Goal: Transaction & Acquisition: Purchase product/service

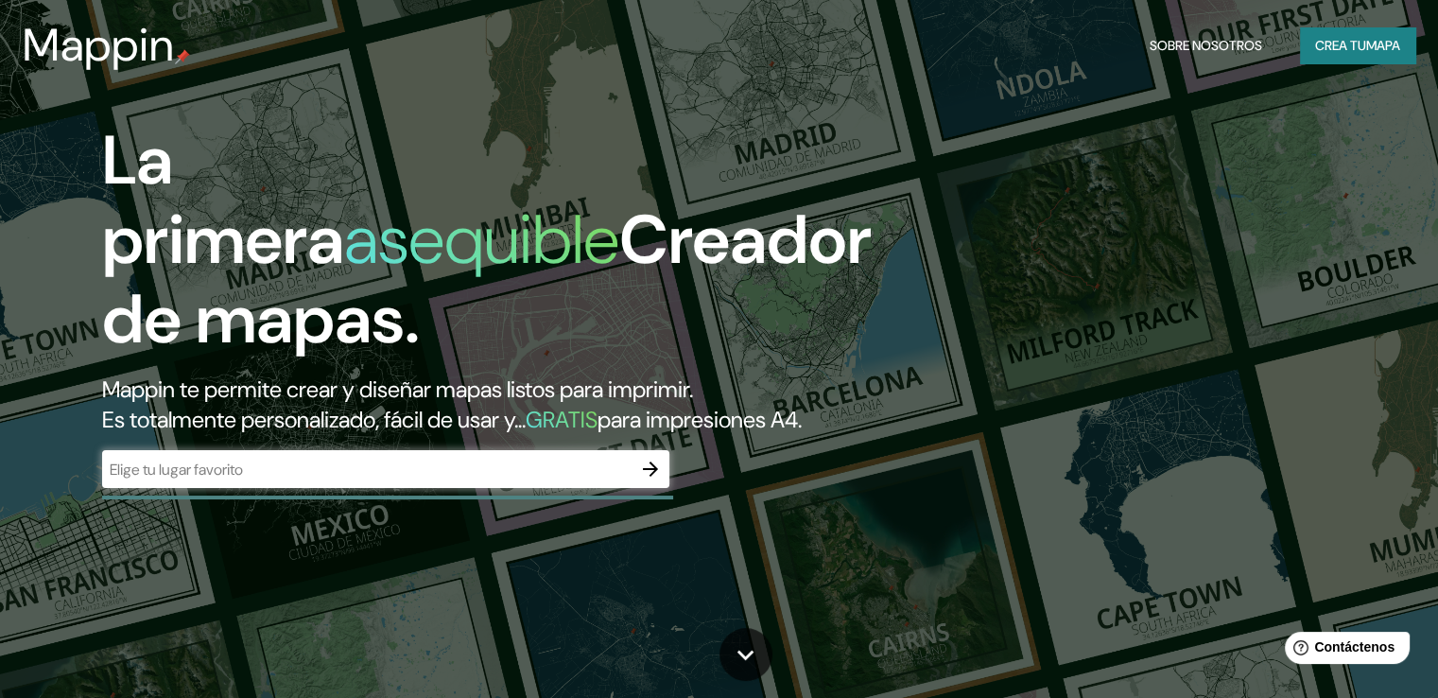
click at [1243, 222] on div "La primera asequible Creador de mapas. Mappin te permite crear y diseñar mapas …" at bounding box center [719, 349] width 1438 height 698
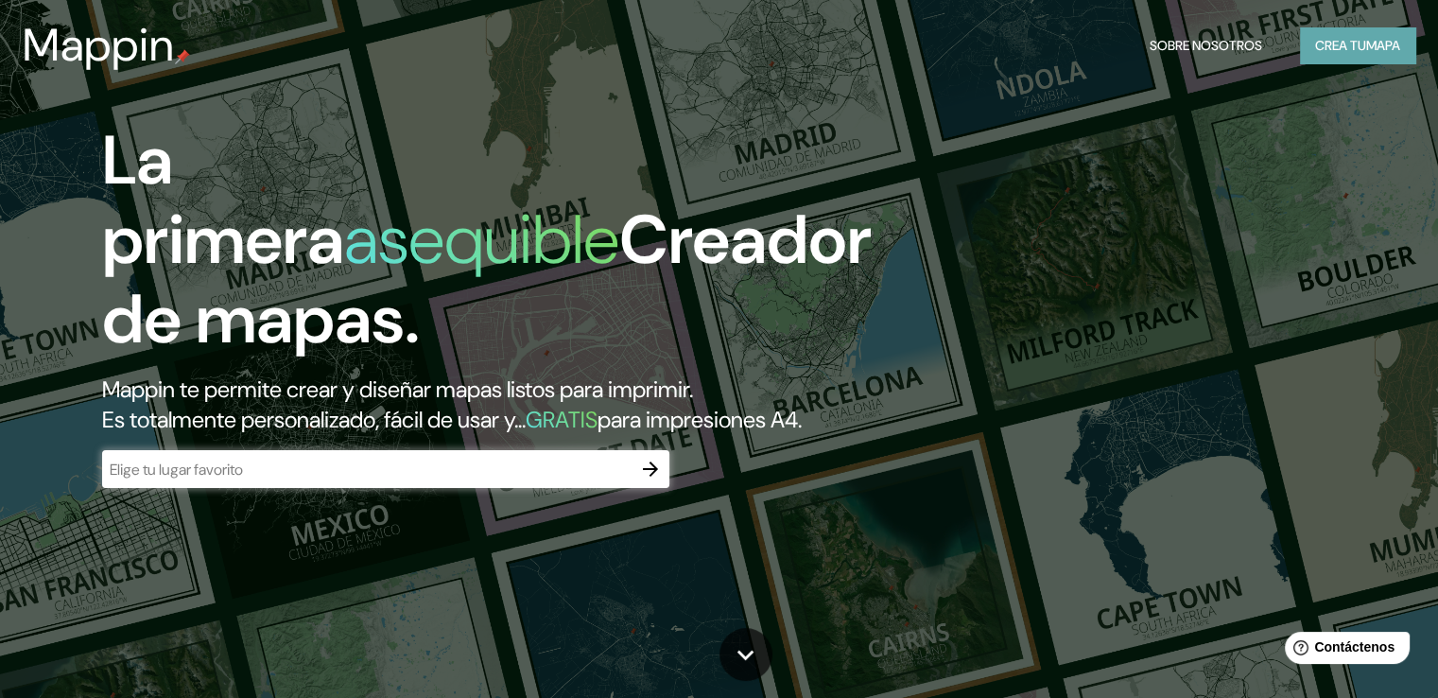
click at [1334, 52] on font "Crea tu" at bounding box center [1340, 45] width 51 height 17
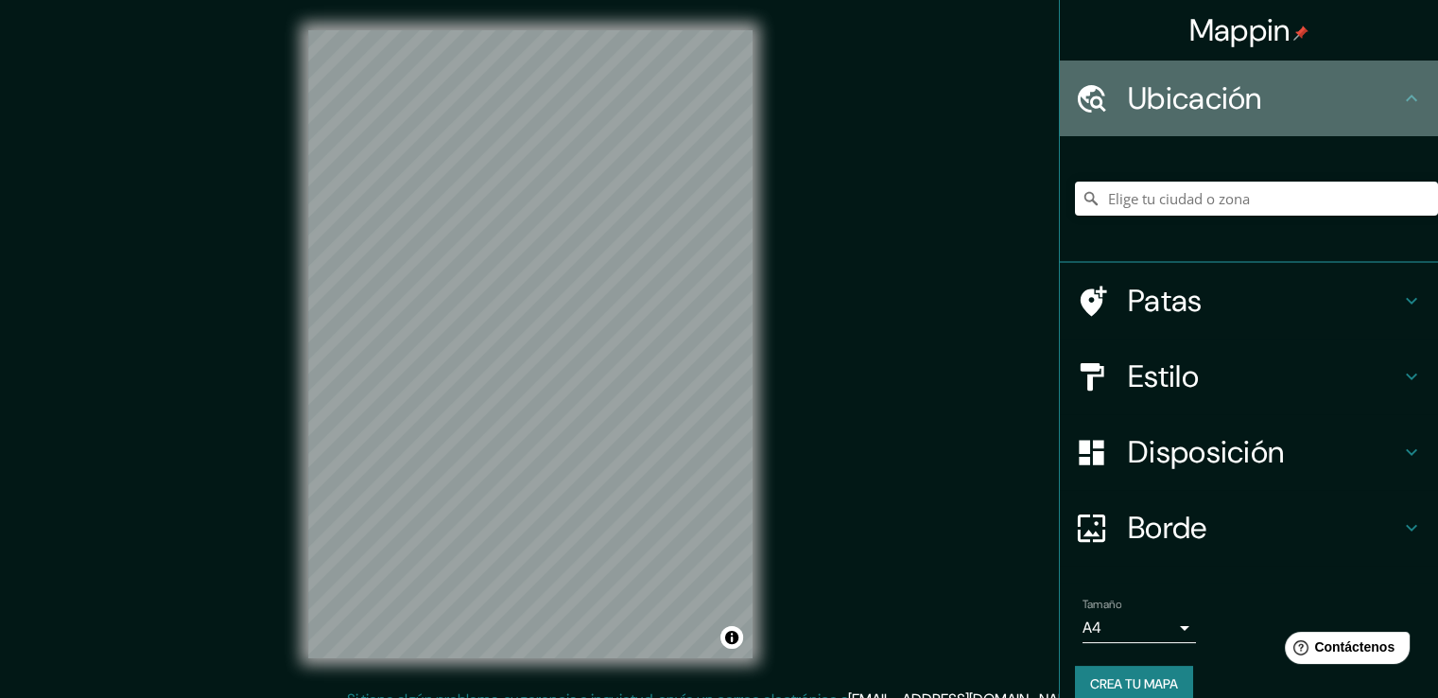
click at [1189, 89] on font "Ubicación" at bounding box center [1195, 98] width 134 height 40
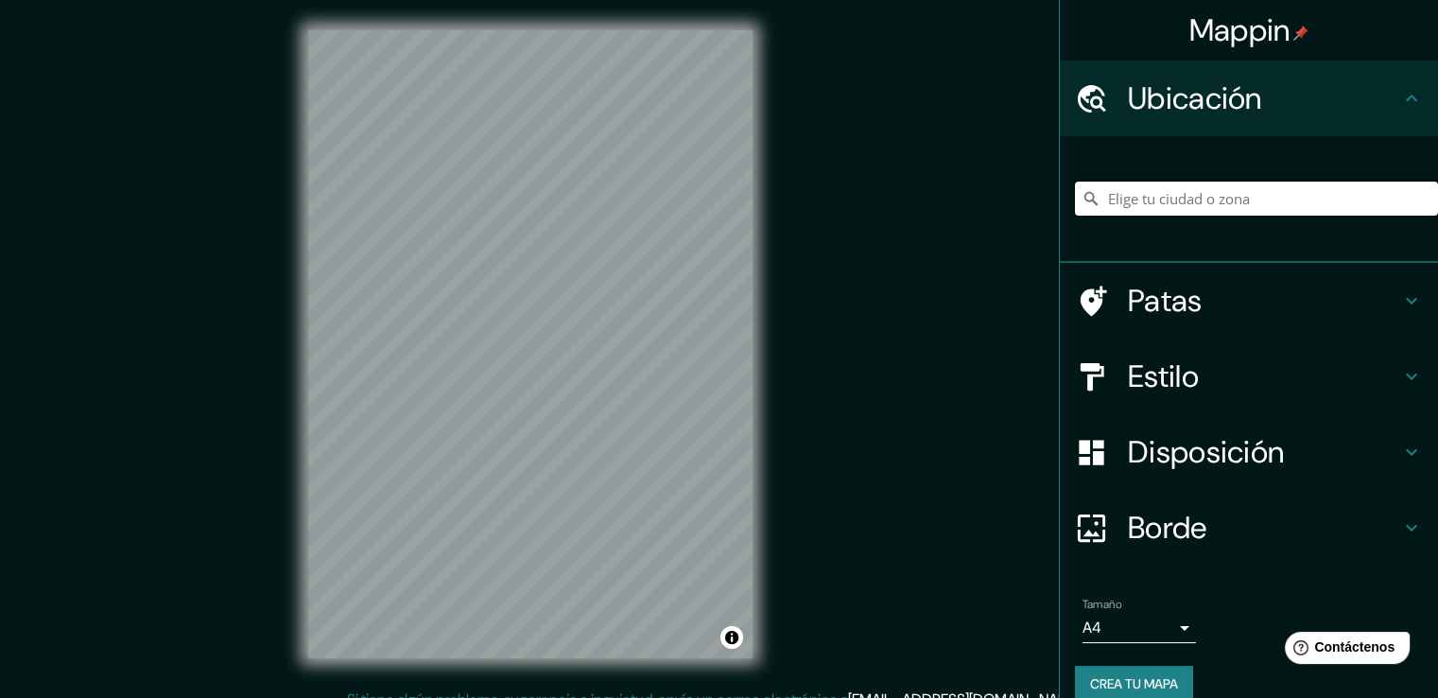
click at [1176, 205] on input "Elige tu ciudad o zona" at bounding box center [1256, 199] width 363 height 34
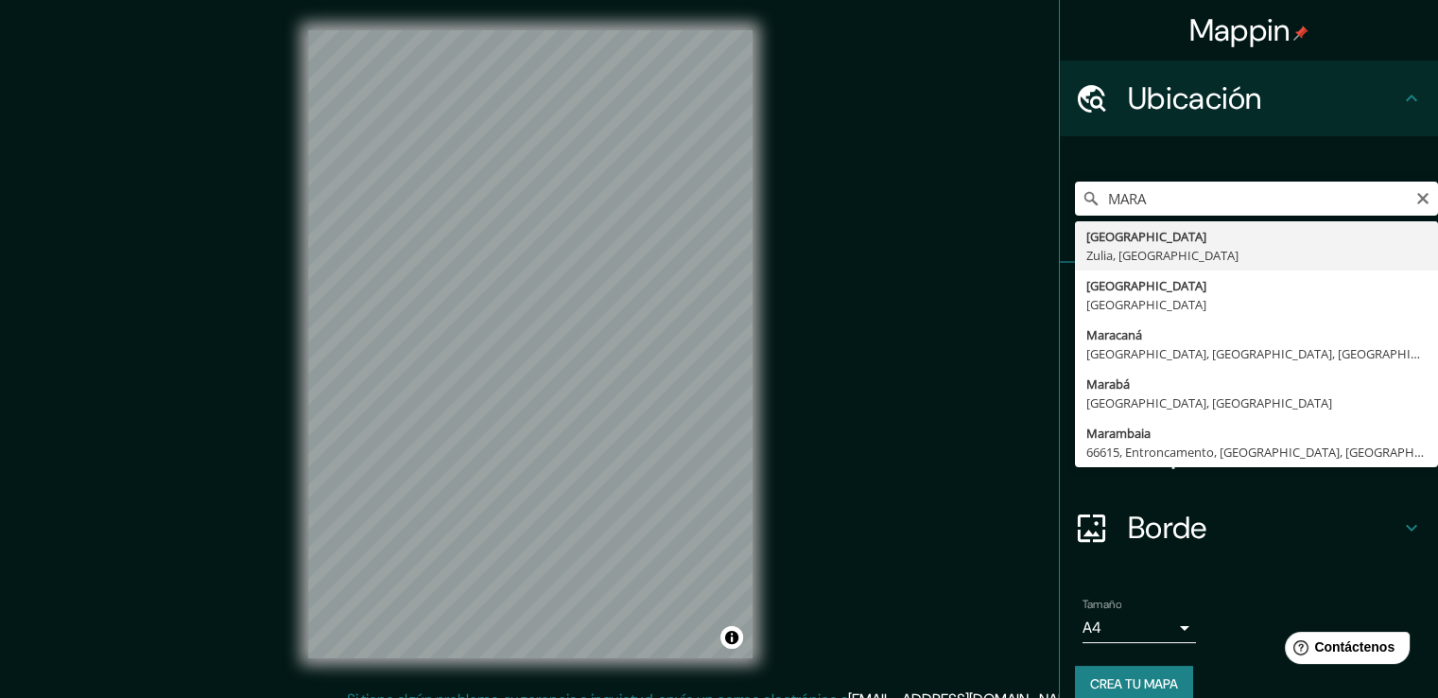
type input "[GEOGRAPHIC_DATA], [GEOGRAPHIC_DATA], [GEOGRAPHIC_DATA]"
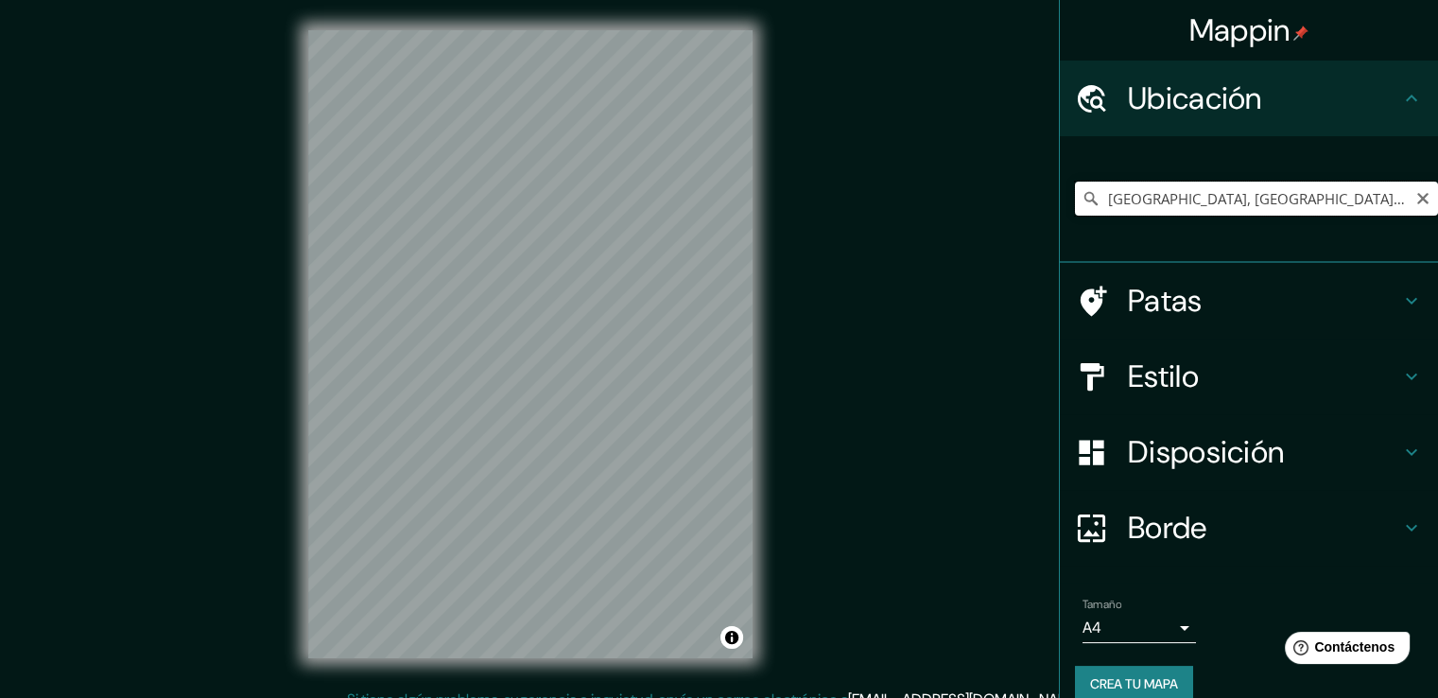
click at [1182, 187] on input "[GEOGRAPHIC_DATA], [GEOGRAPHIC_DATA], [GEOGRAPHIC_DATA]" at bounding box center [1256, 199] width 363 height 34
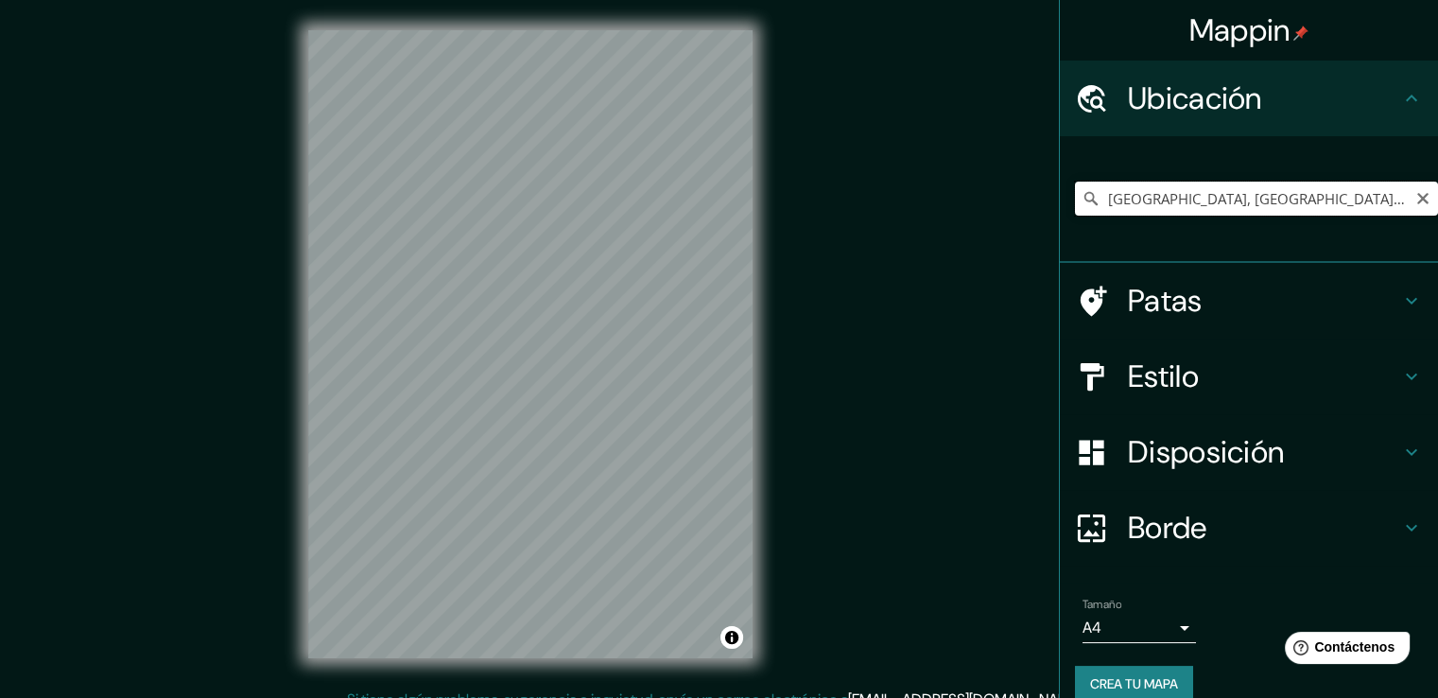
click at [1182, 187] on input "[GEOGRAPHIC_DATA], [GEOGRAPHIC_DATA], [GEOGRAPHIC_DATA]" at bounding box center [1256, 199] width 363 height 34
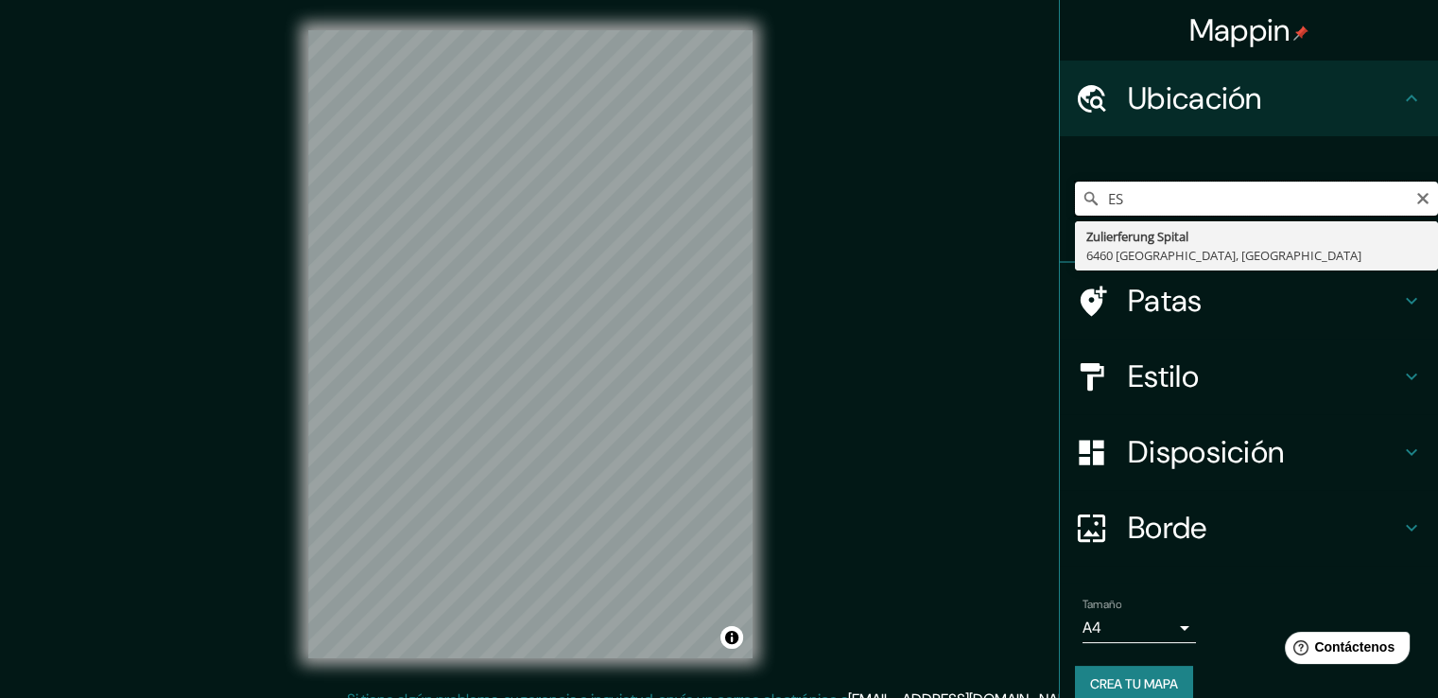
type input "E"
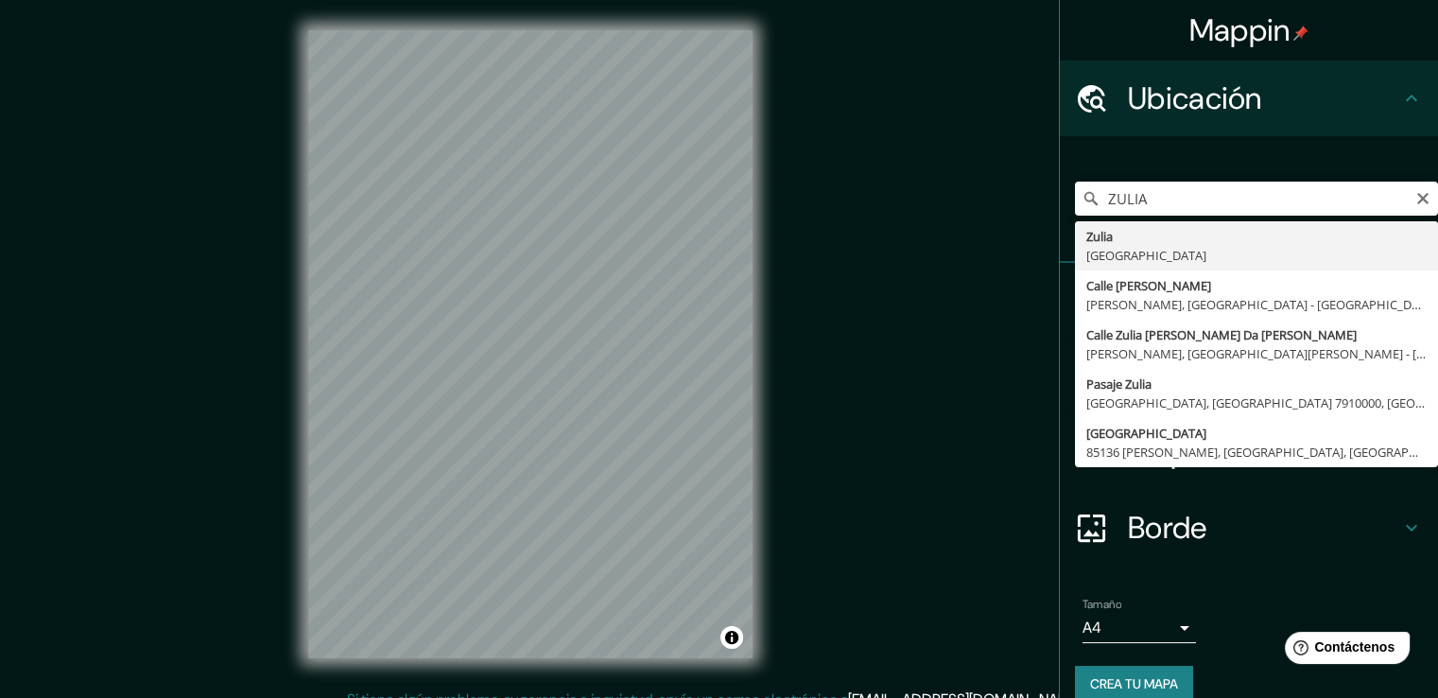
type input "Zulia, [GEOGRAPHIC_DATA]"
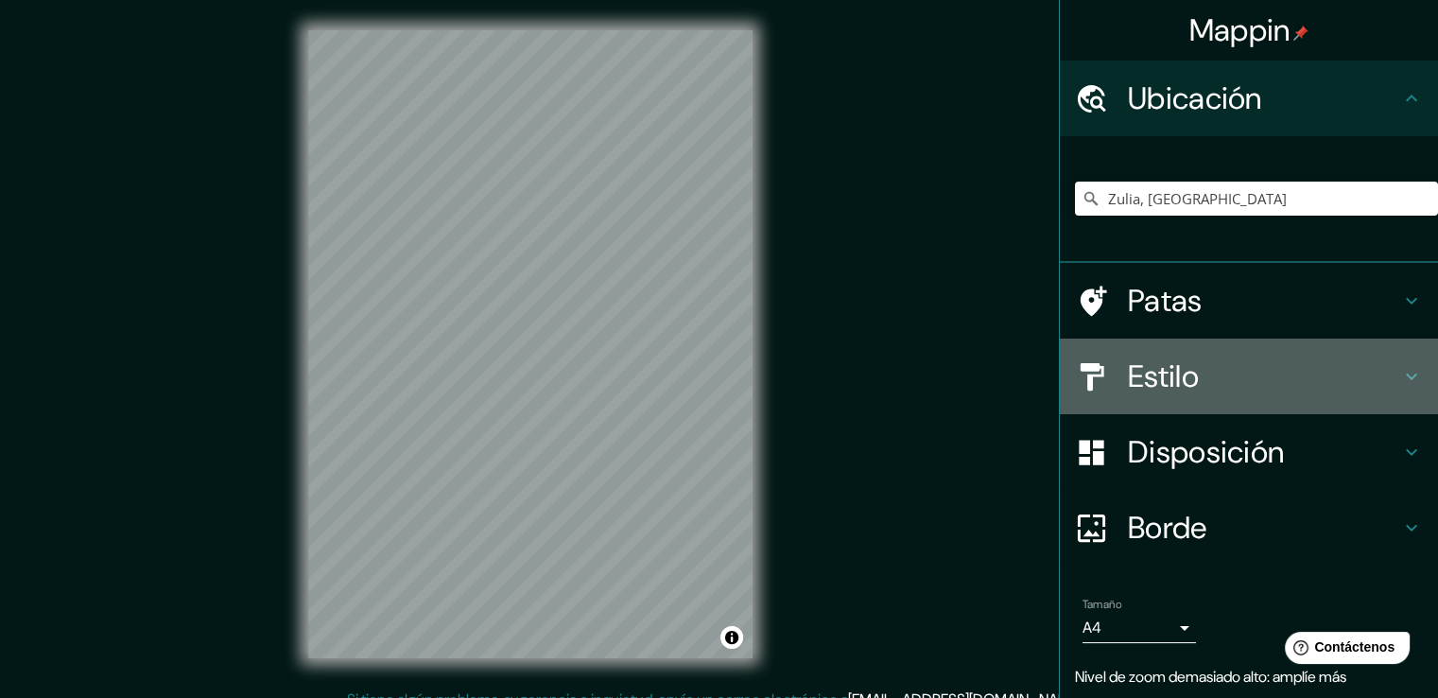
click at [1207, 374] on h4 "Estilo" at bounding box center [1264, 376] width 272 height 38
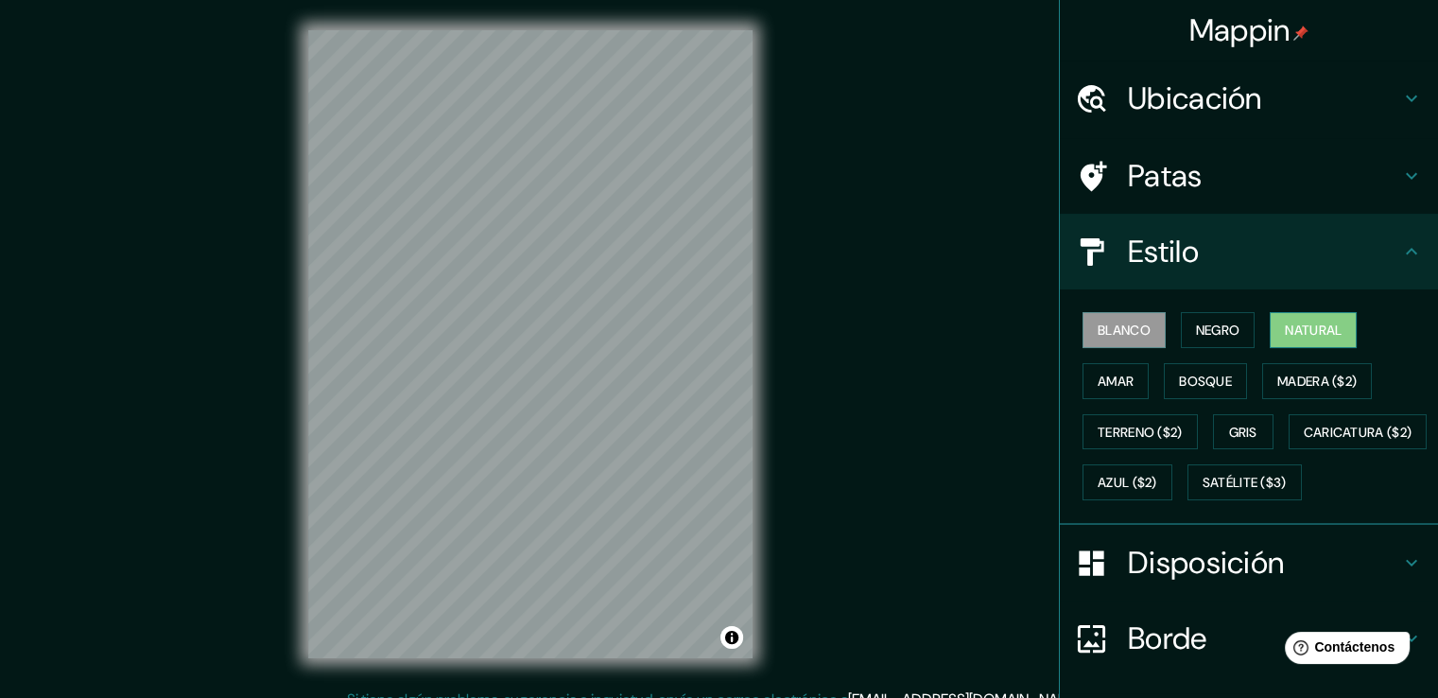
click at [1296, 322] on font "Natural" at bounding box center [1313, 330] width 57 height 17
click at [1203, 492] on font "Satélite ($3)" at bounding box center [1245, 483] width 84 height 17
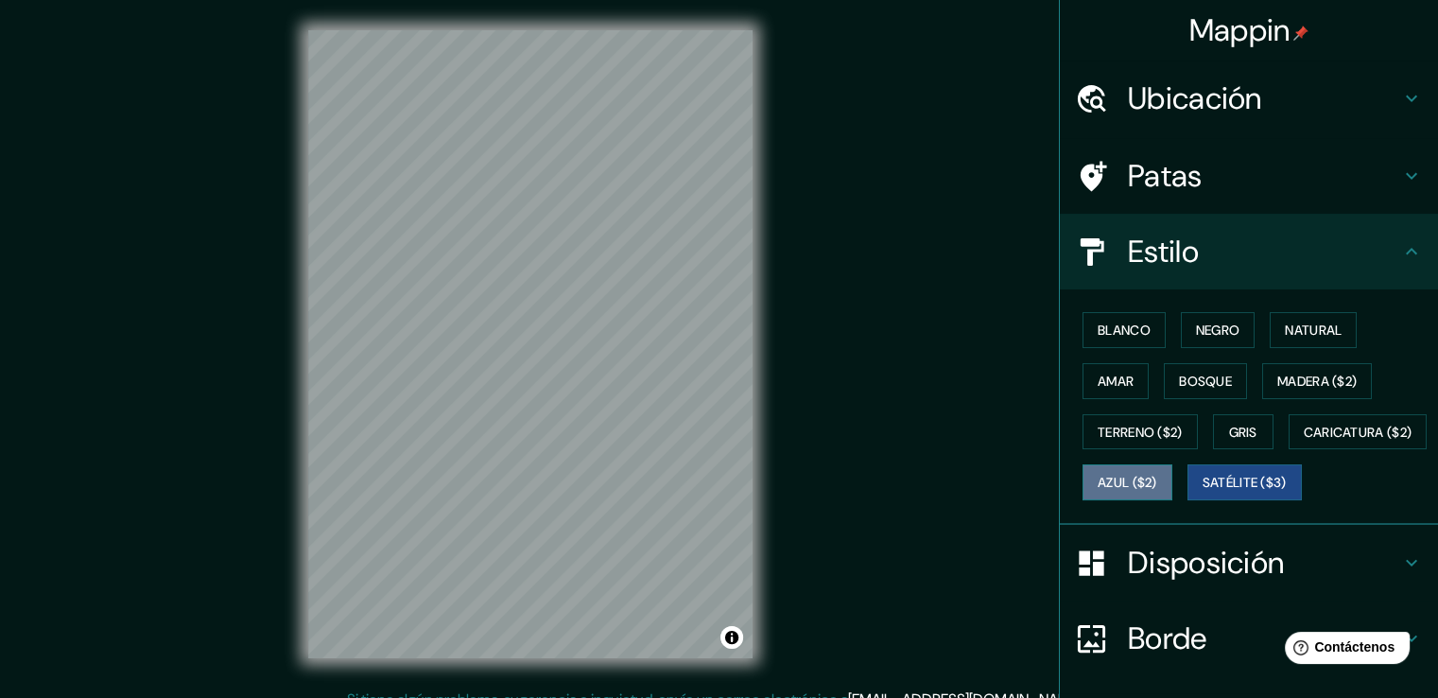
click at [1158, 477] on font "Azul ($2)" at bounding box center [1128, 483] width 60 height 17
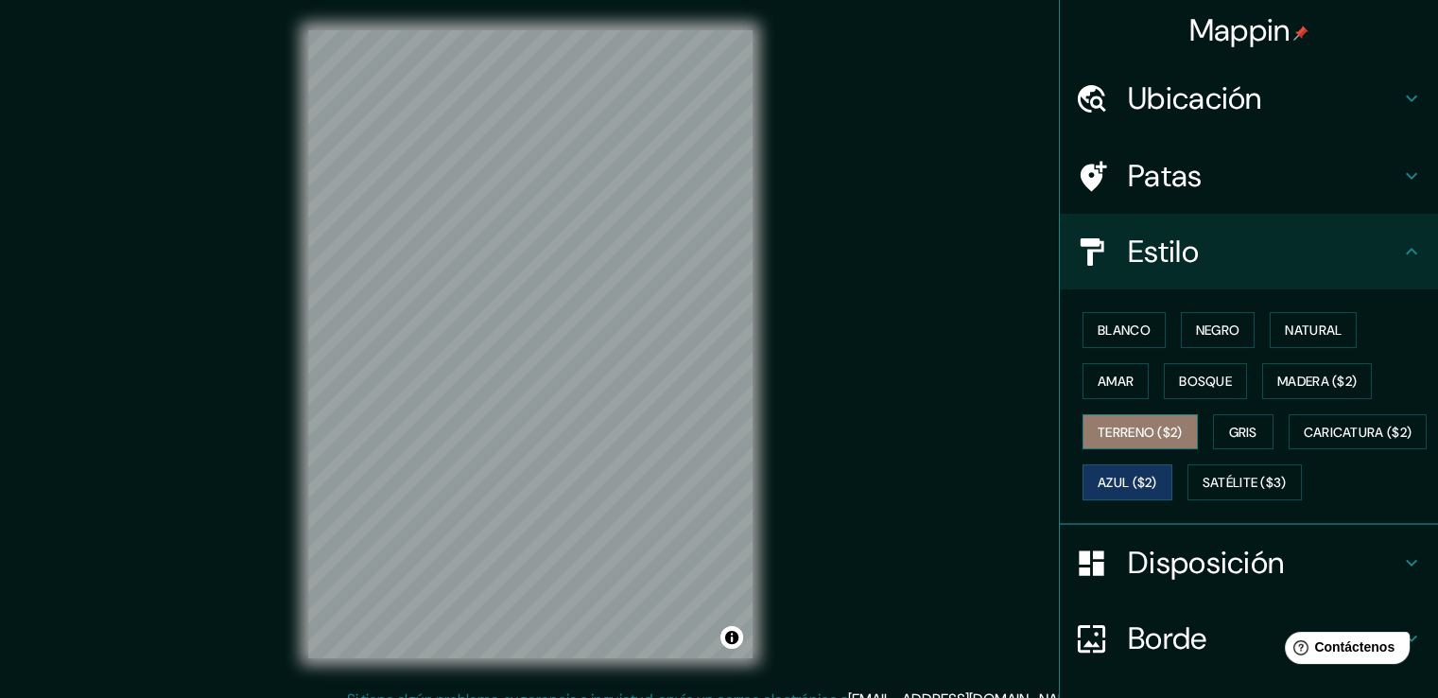
click at [1127, 437] on font "Terreno ($2)" at bounding box center [1140, 432] width 85 height 17
click at [1104, 389] on font "Amar" at bounding box center [1116, 381] width 36 height 25
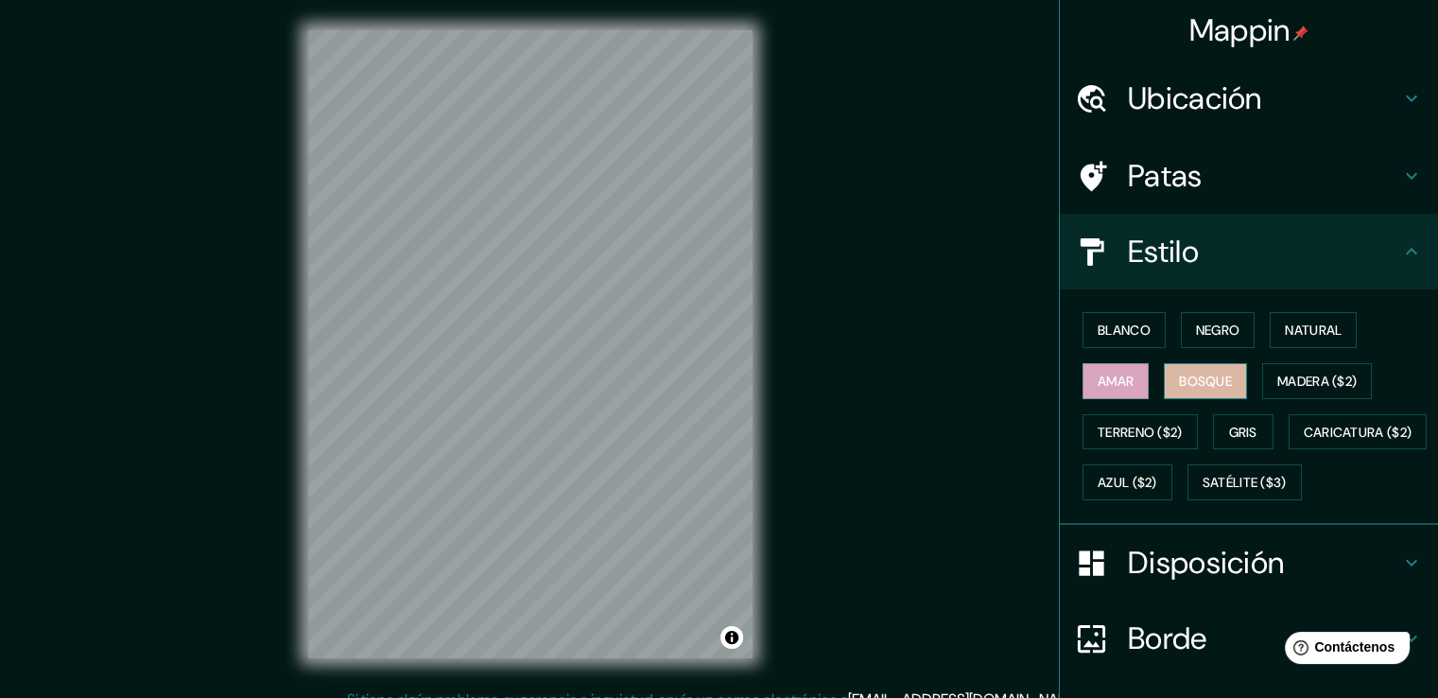
click at [1165, 383] on button "Bosque" at bounding box center [1205, 381] width 83 height 36
click at [1116, 323] on font "Blanco" at bounding box center [1124, 330] width 53 height 17
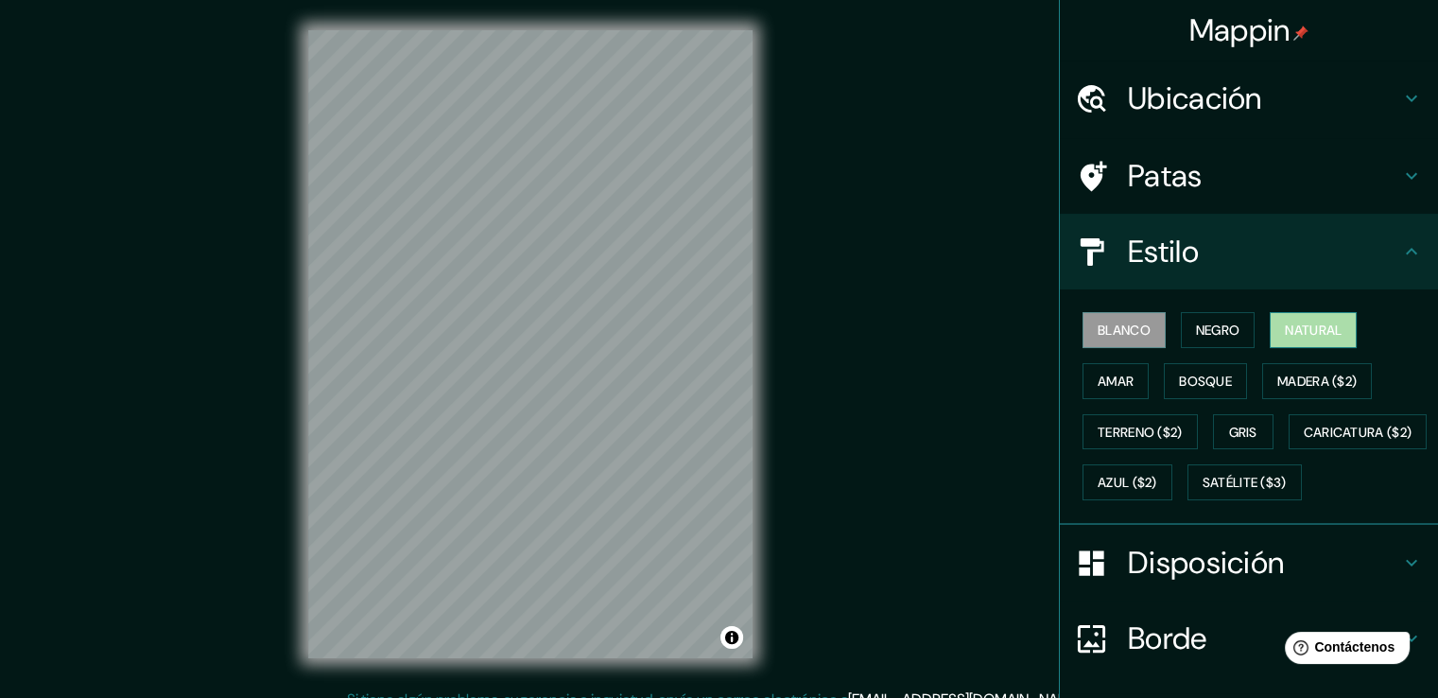
click at [1285, 324] on font "Natural" at bounding box center [1313, 330] width 57 height 17
click at [1219, 334] on font "Negro" at bounding box center [1218, 330] width 44 height 17
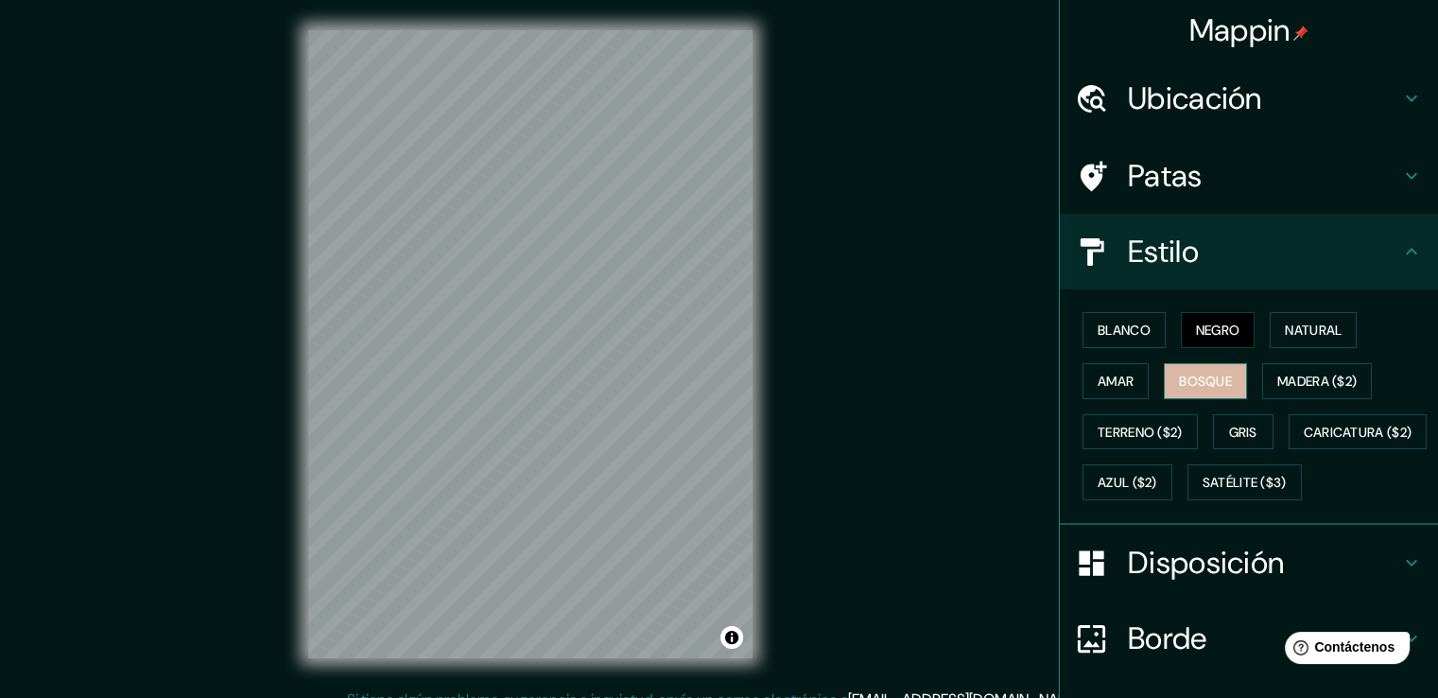
click at [1179, 373] on font "Bosque" at bounding box center [1205, 381] width 53 height 17
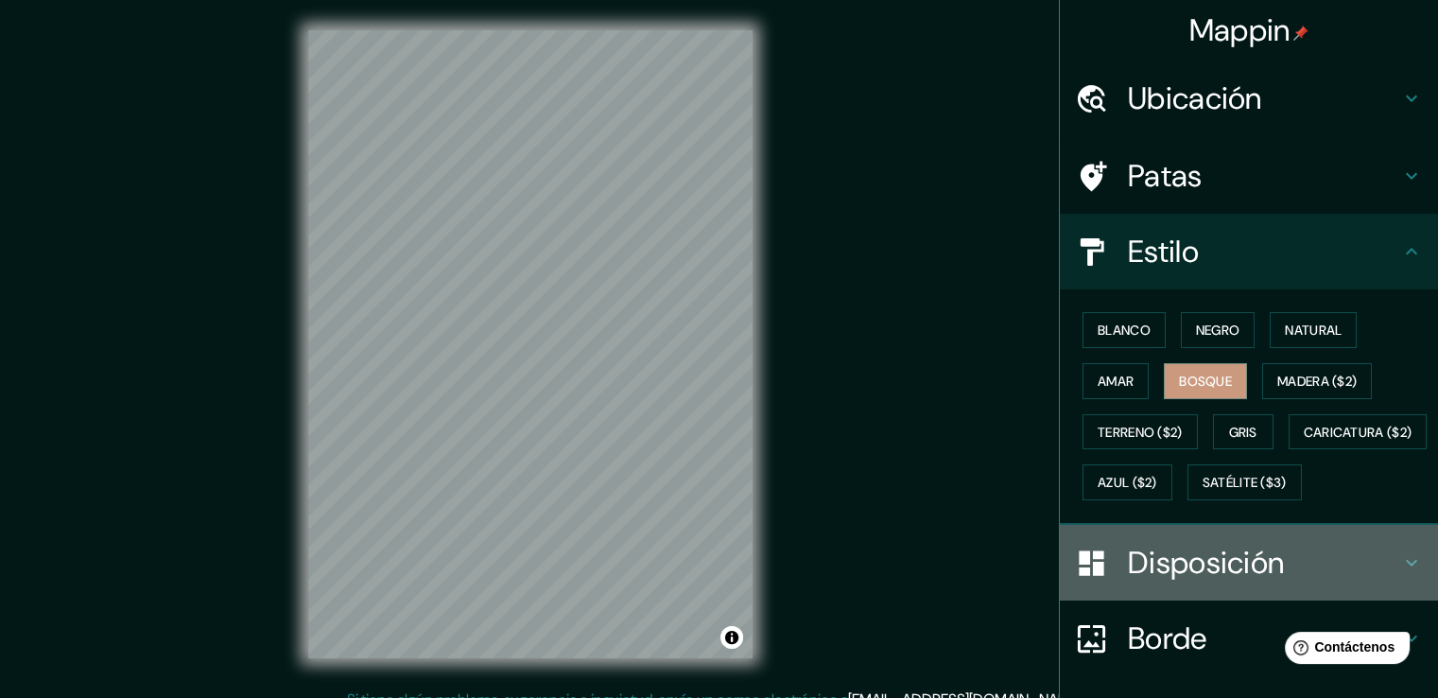
click at [1226, 583] on font "Disposición" at bounding box center [1206, 563] width 156 height 40
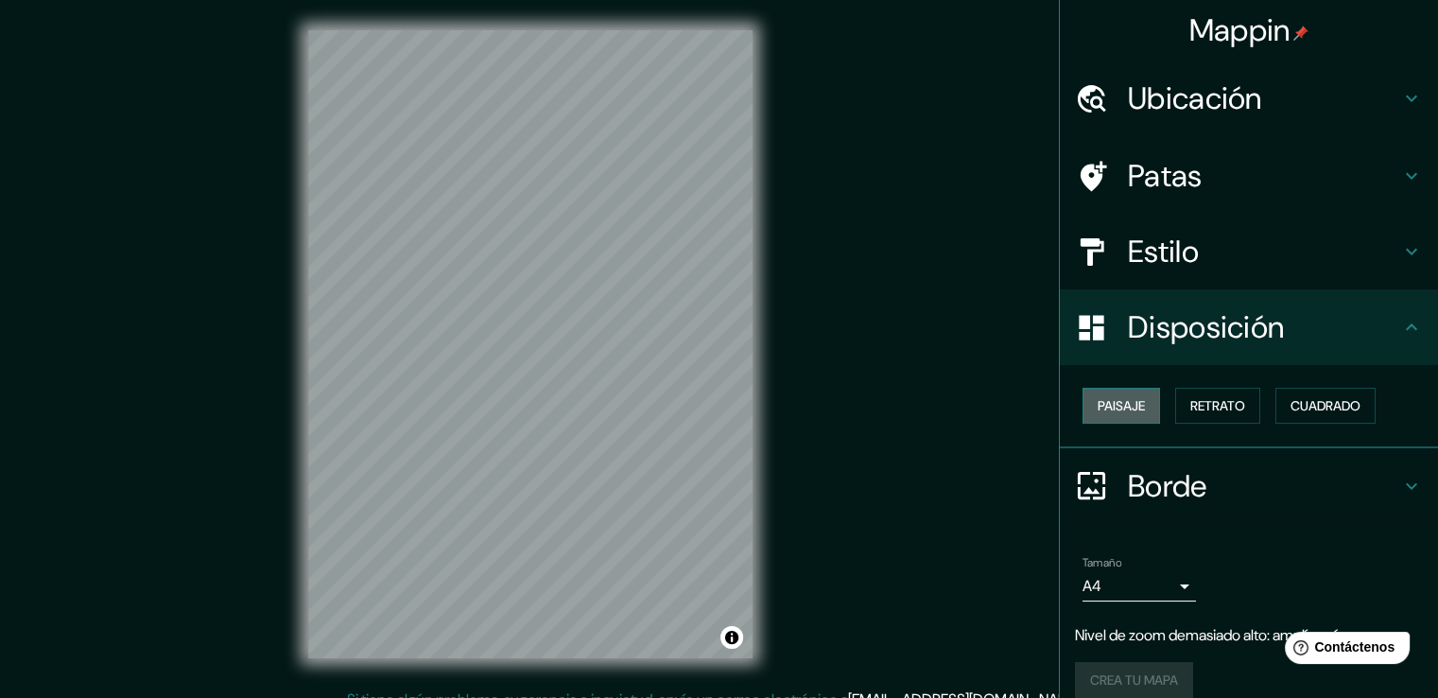
click at [1134, 411] on button "Paisaje" at bounding box center [1122, 406] width 78 height 36
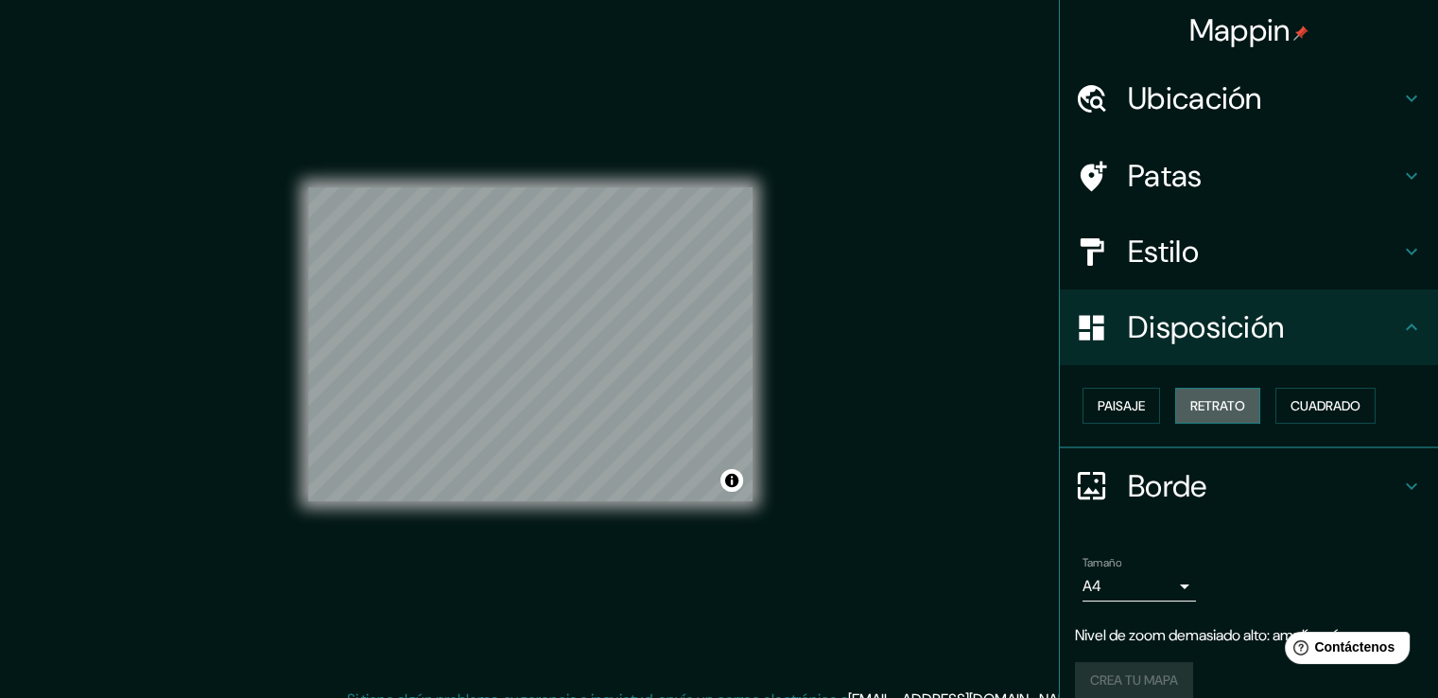
click at [1205, 419] on button "Retrato" at bounding box center [1217, 406] width 85 height 36
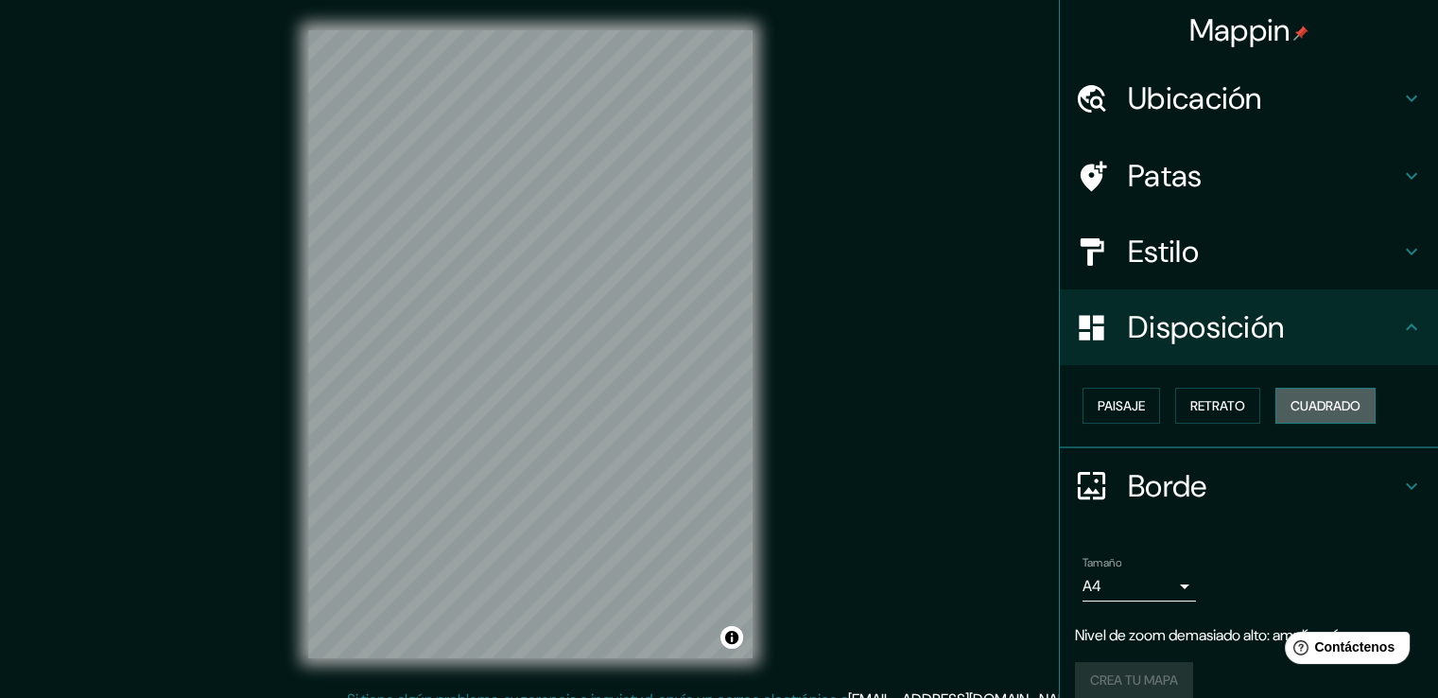
click at [1336, 399] on font "Cuadrado" at bounding box center [1326, 405] width 70 height 17
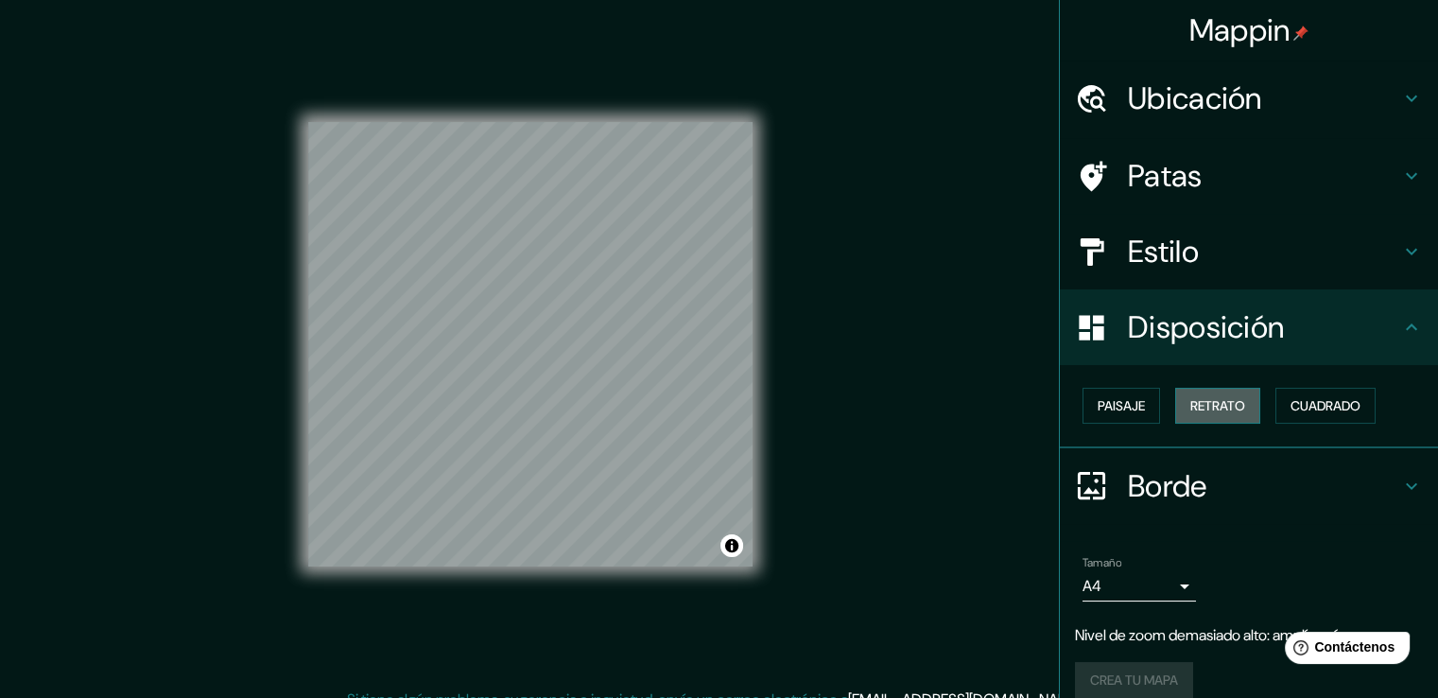
click at [1198, 413] on font "Retrato" at bounding box center [1218, 405] width 55 height 17
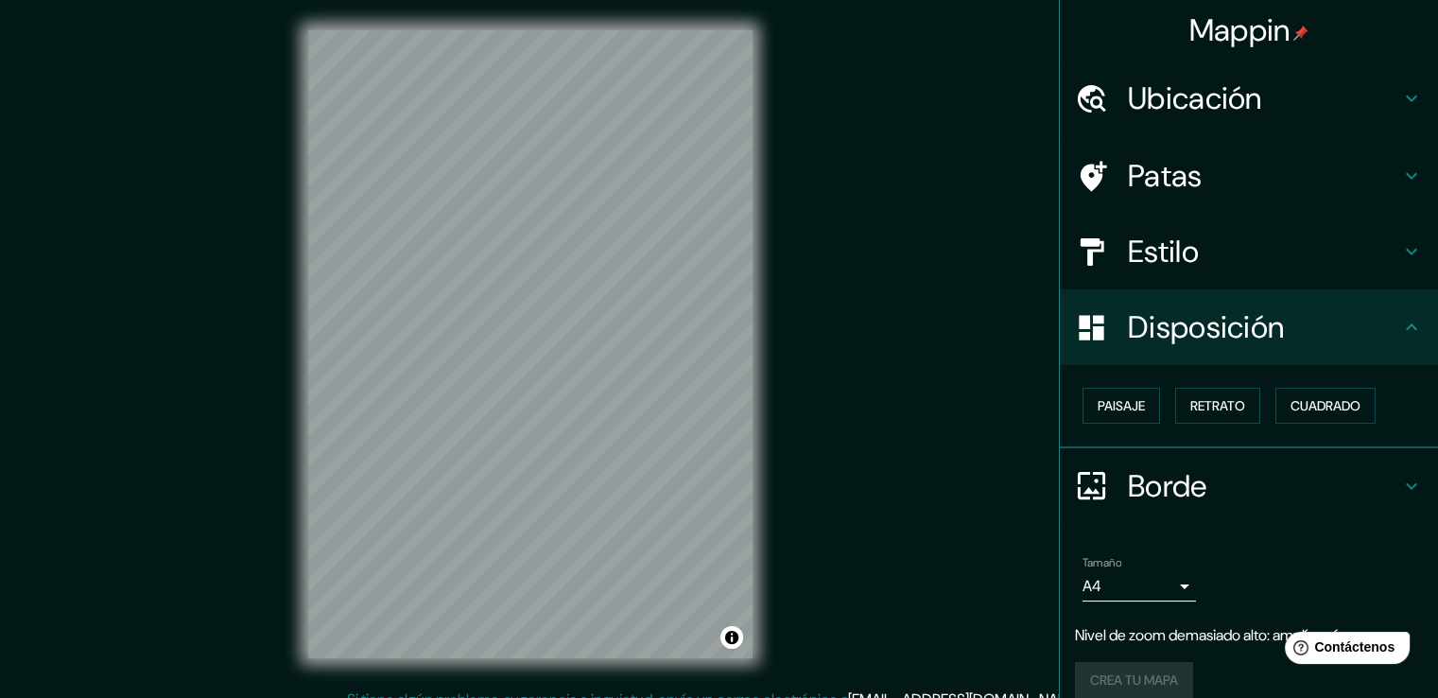
click at [1169, 510] on div "Borde" at bounding box center [1249, 486] width 378 height 76
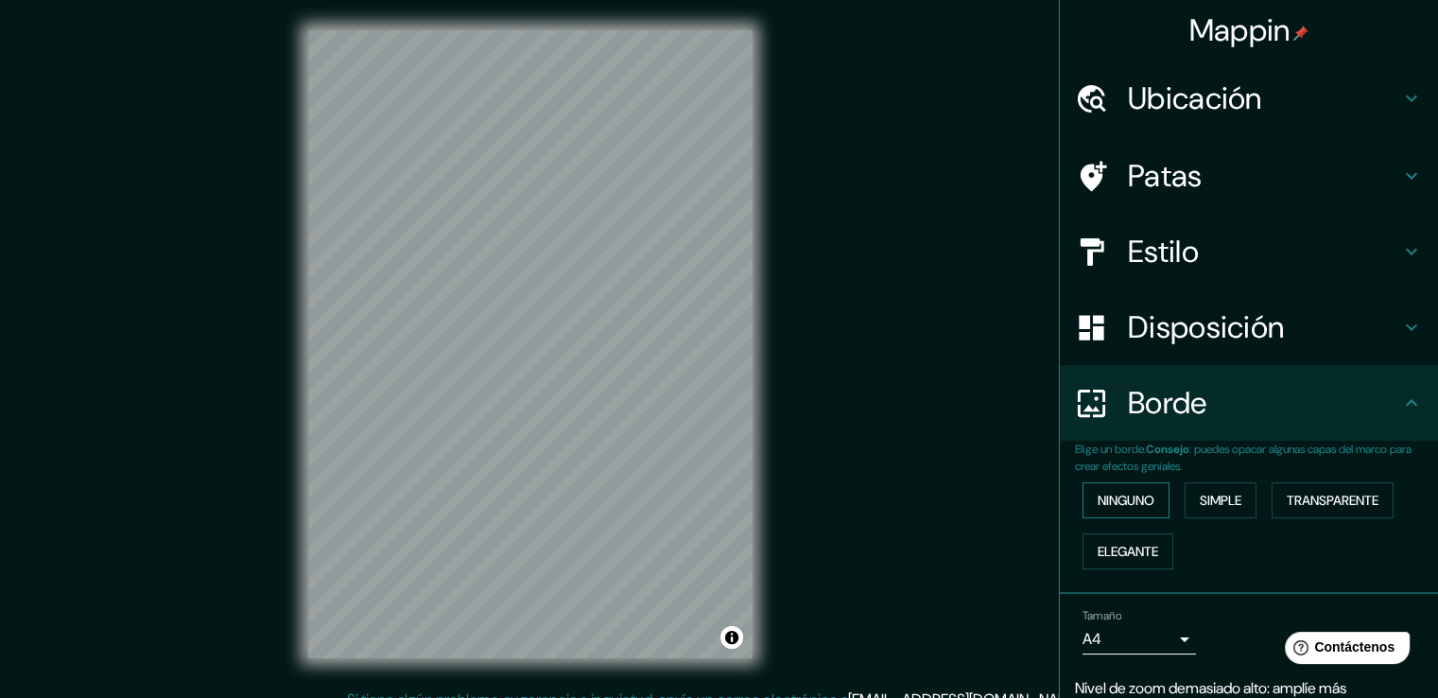
click at [1131, 508] on font "Ninguno" at bounding box center [1126, 500] width 57 height 25
click at [1185, 496] on button "Simple" at bounding box center [1221, 500] width 72 height 36
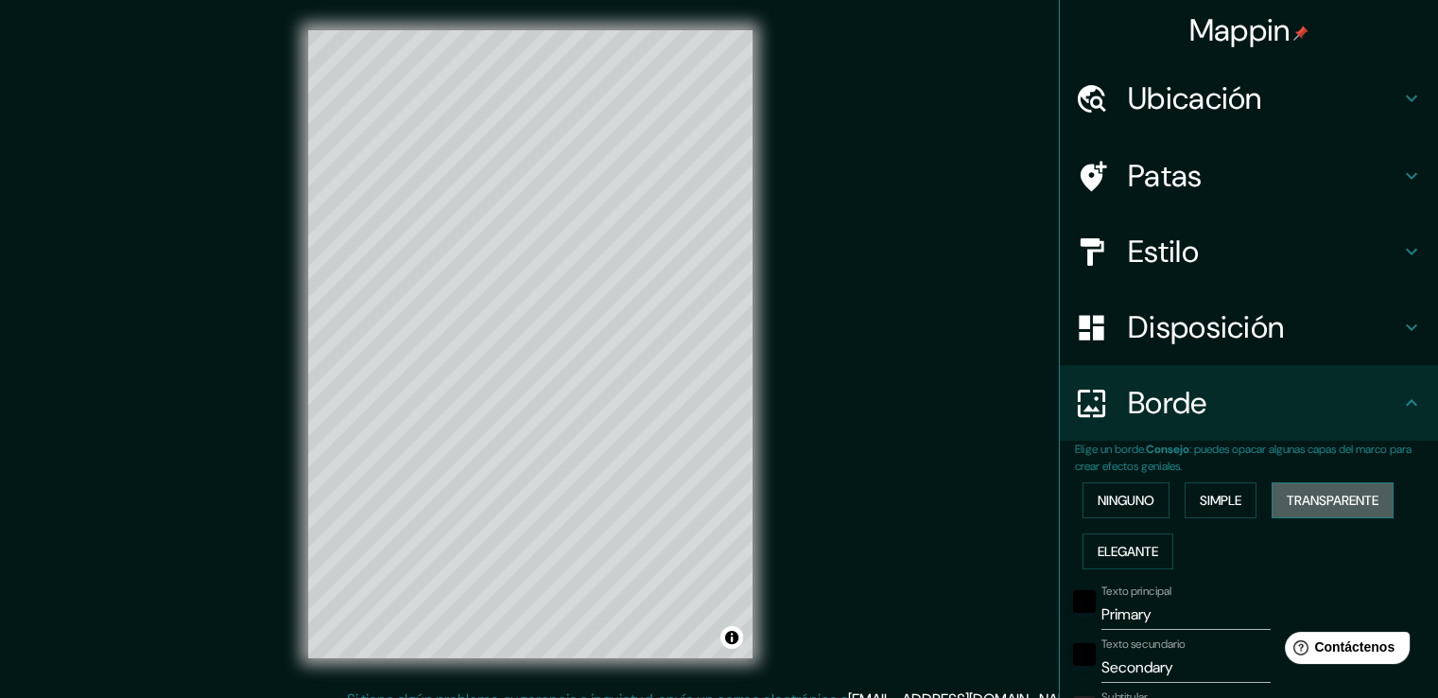
click at [1321, 485] on button "Transparente" at bounding box center [1333, 500] width 122 height 36
click at [1127, 500] on font "Ninguno" at bounding box center [1126, 500] width 57 height 17
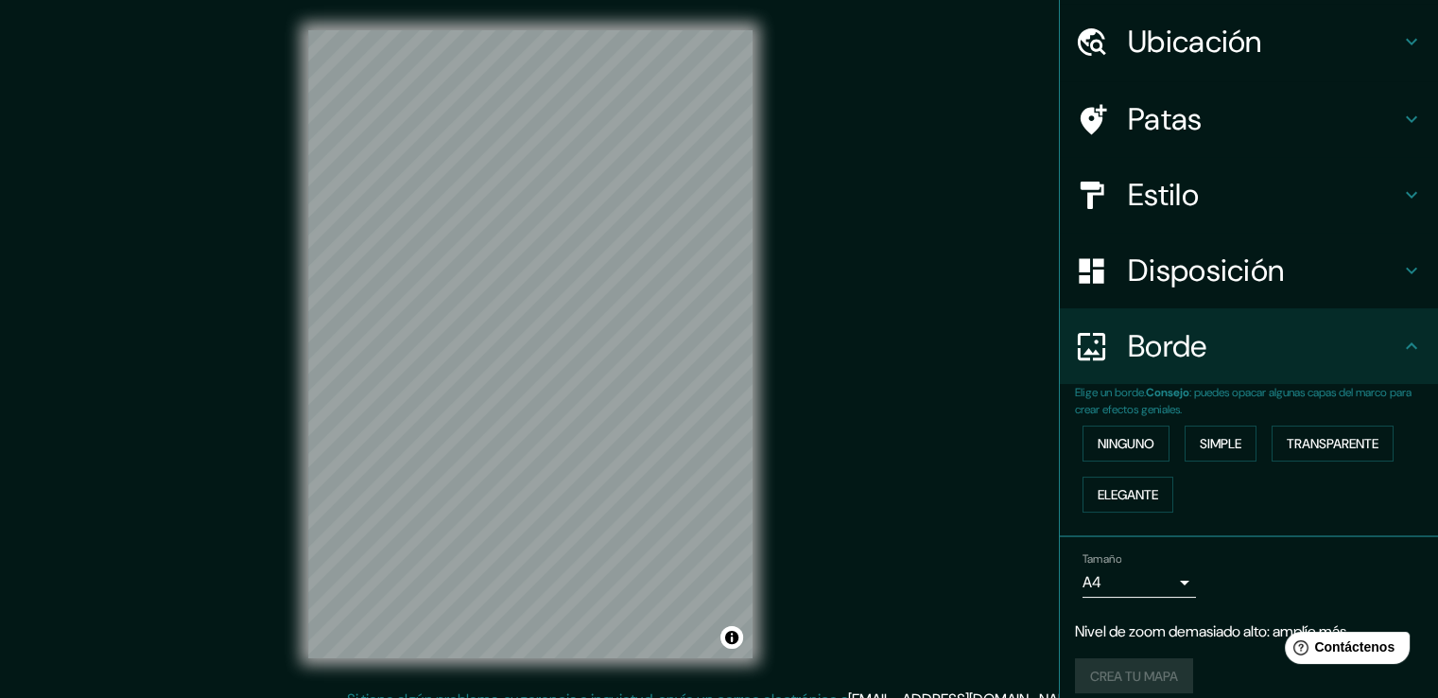
scroll to position [73, 0]
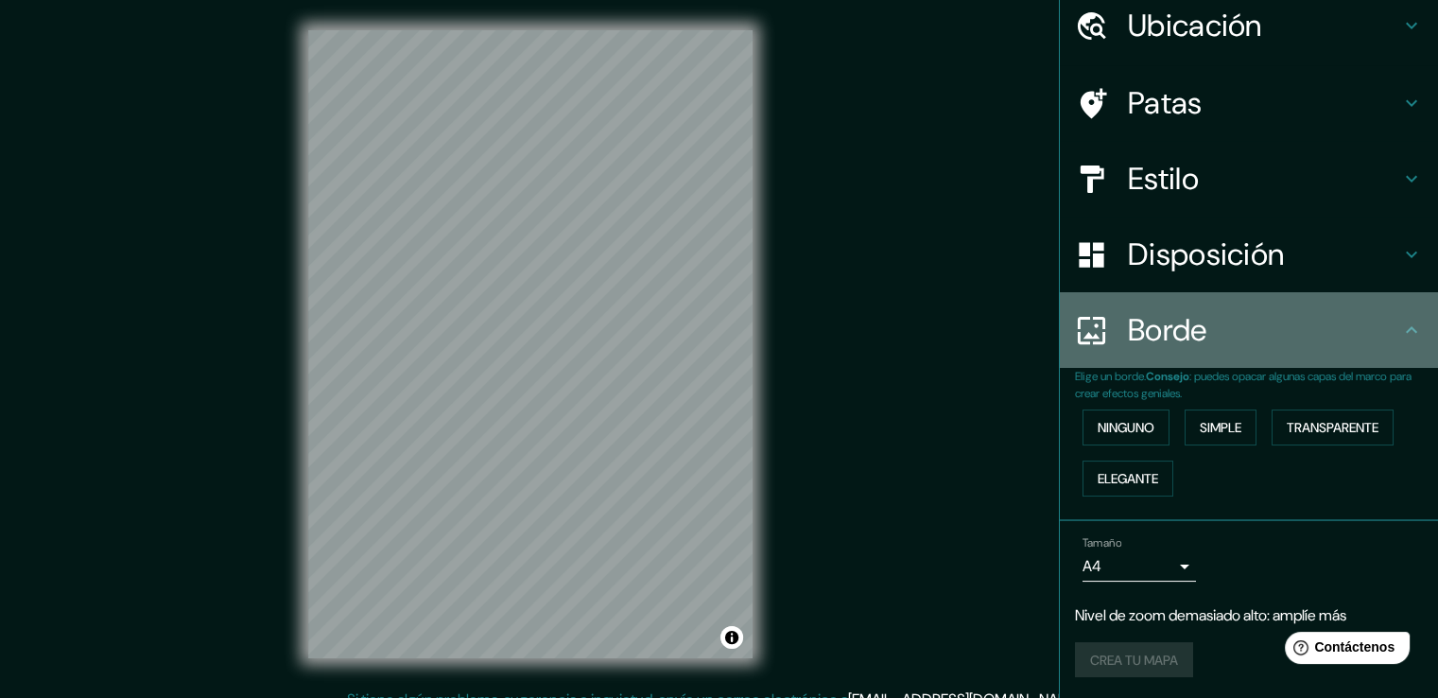
click at [1247, 304] on div "Borde" at bounding box center [1249, 330] width 378 height 76
click at [1341, 307] on div "Borde" at bounding box center [1249, 330] width 378 height 76
click at [1400, 313] on div "Borde" at bounding box center [1249, 330] width 378 height 76
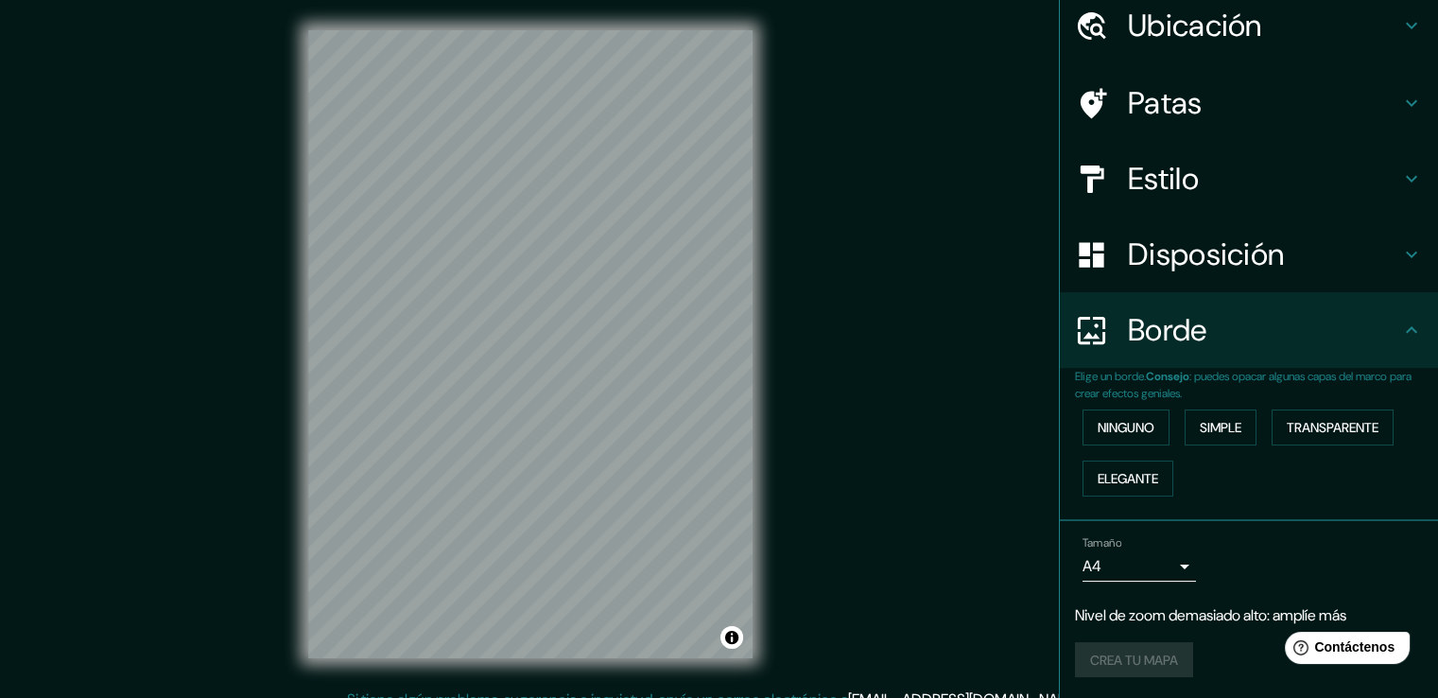
click at [1112, 658] on div "Crea tu mapa" at bounding box center [1249, 660] width 348 height 36
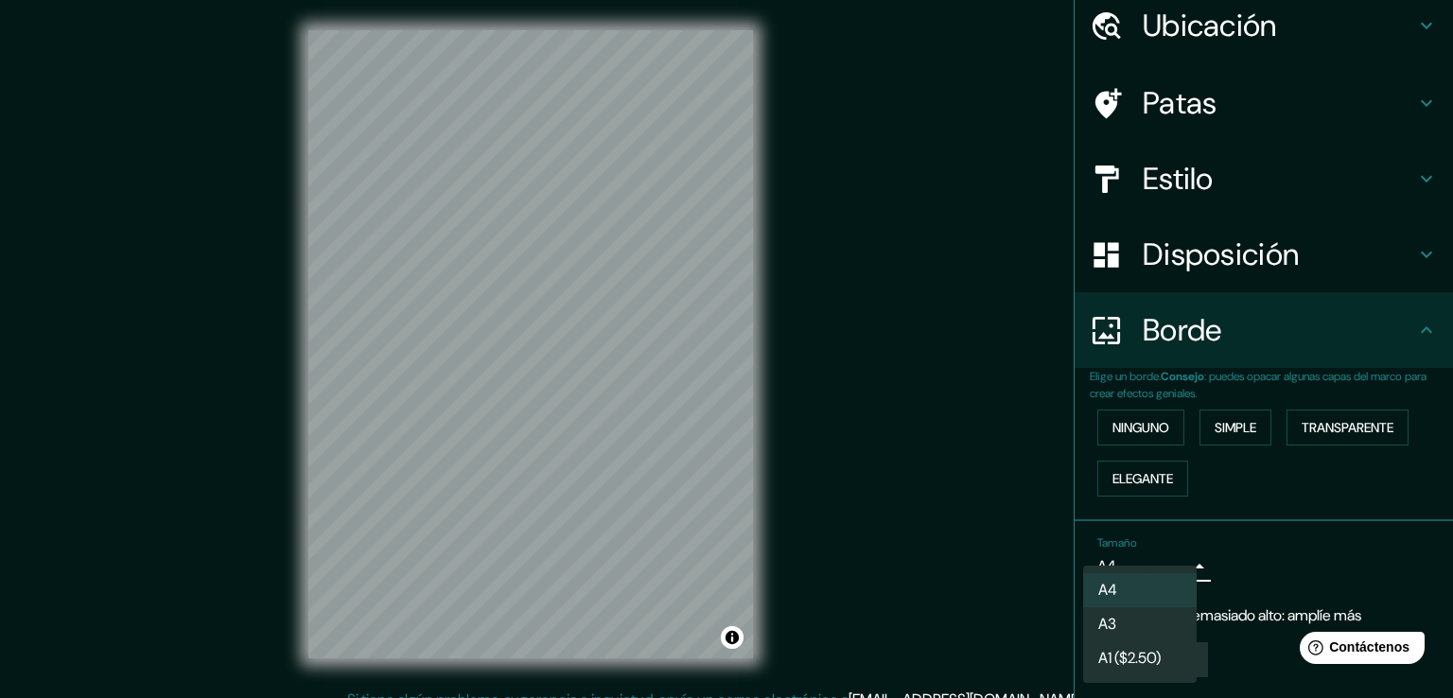
click at [1161, 556] on body "Mappin Ubicación Zulia, [GEOGRAPHIC_DATA] Patas Estilo Disposición Borde Elige …" at bounding box center [726, 349] width 1453 height 698
click at [1159, 571] on ul "A4 A3 A1 ($2.50)" at bounding box center [1139, 626] width 113 height 120
click at [1158, 582] on li "A4" at bounding box center [1139, 590] width 113 height 35
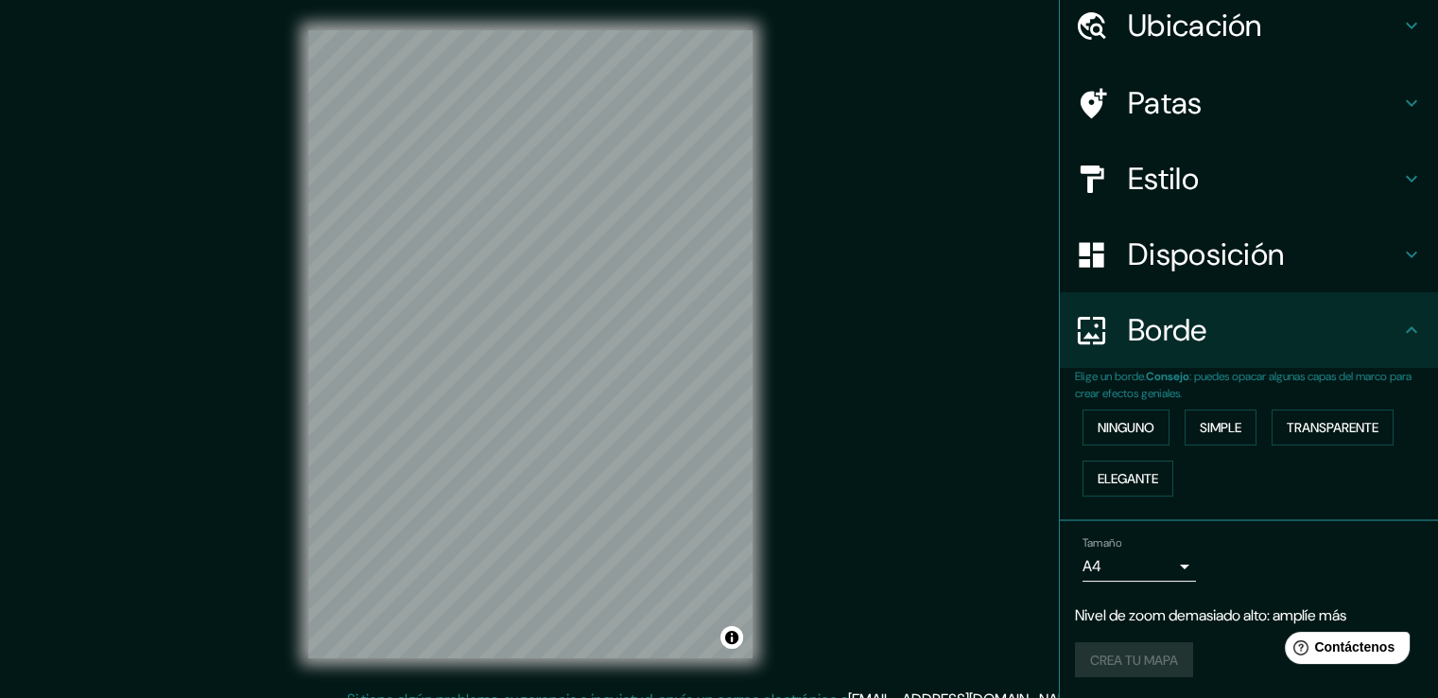
click at [1146, 671] on div "Crea tu mapa" at bounding box center [1249, 660] width 348 height 36
drag, startPoint x: 1420, startPoint y: 326, endPoint x: 1423, endPoint y: 258, distance: 68.1
click at [1423, 258] on div "Mappin Ubicación Zulia, [GEOGRAPHIC_DATA] Patas Estilo Disposición Borde Elige …" at bounding box center [1248, 349] width 379 height 698
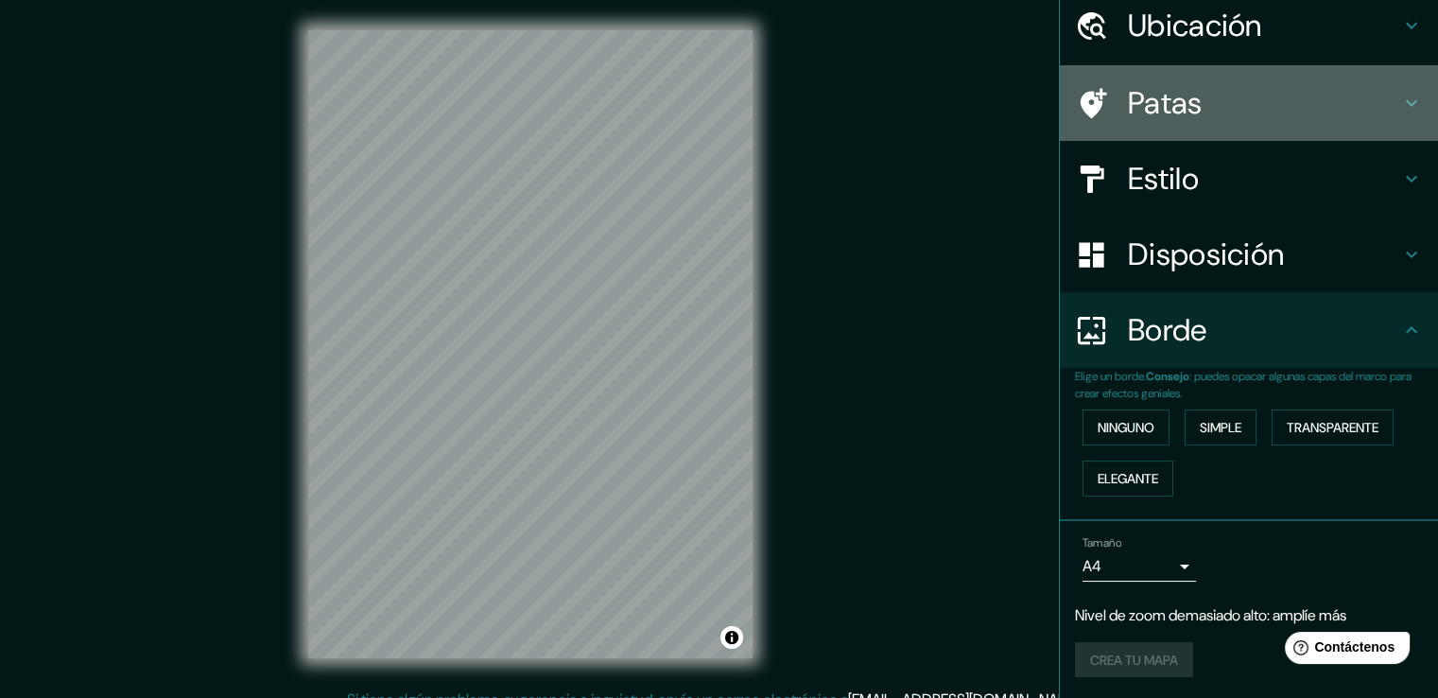
click at [1351, 130] on div "Patas" at bounding box center [1249, 103] width 378 height 76
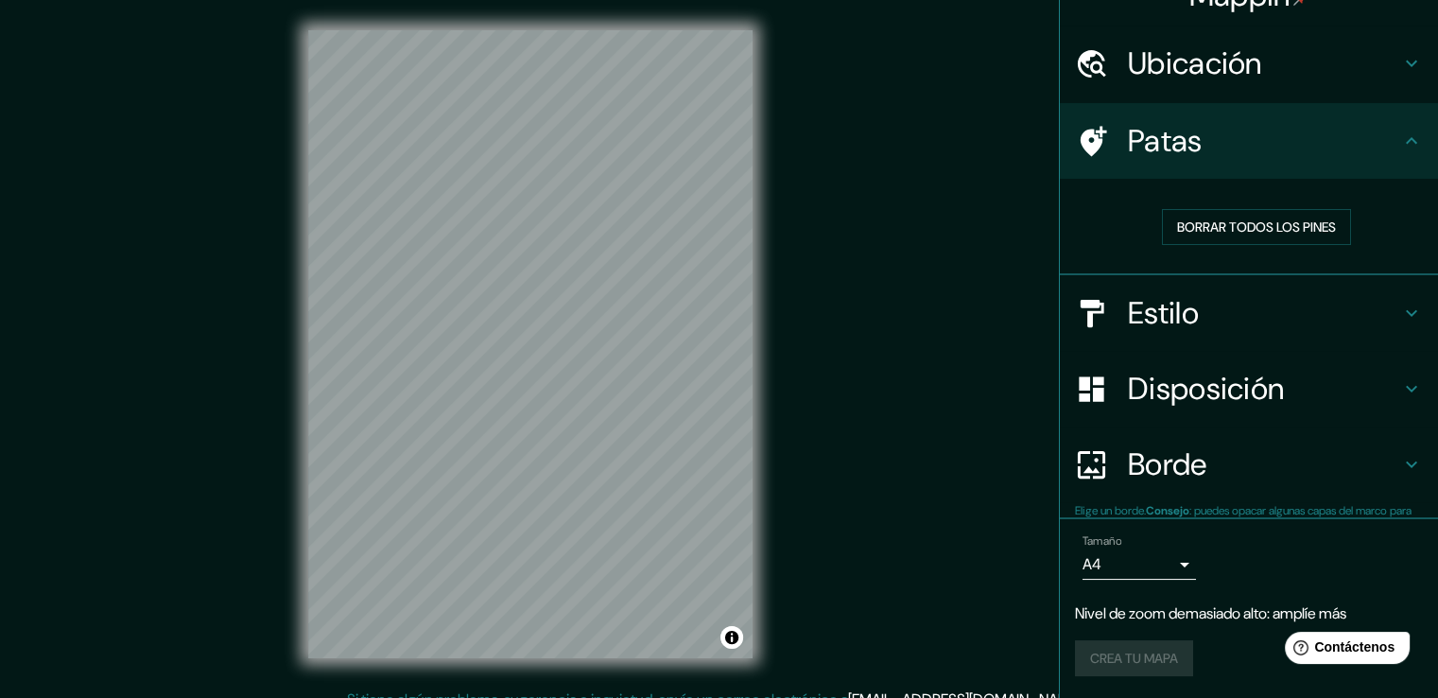
scroll to position [35, 0]
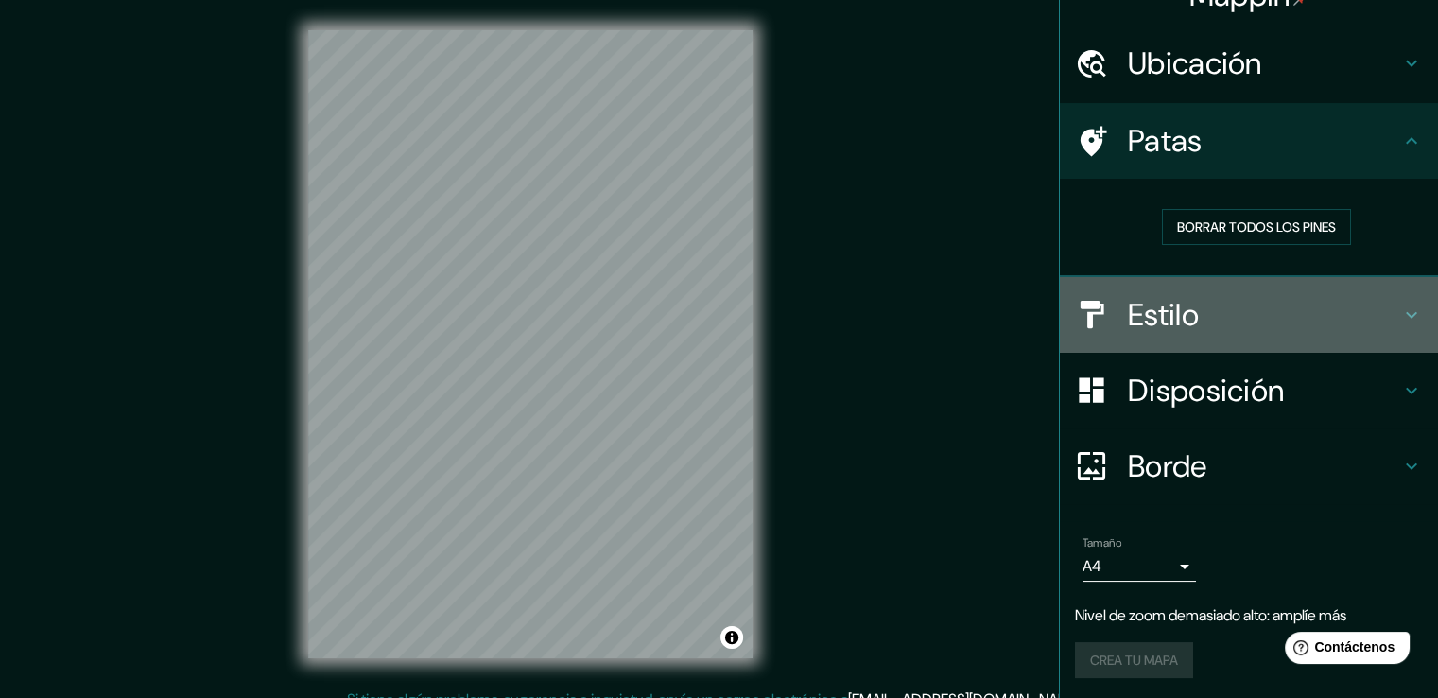
click at [1271, 309] on h4 "Estilo" at bounding box center [1264, 315] width 272 height 38
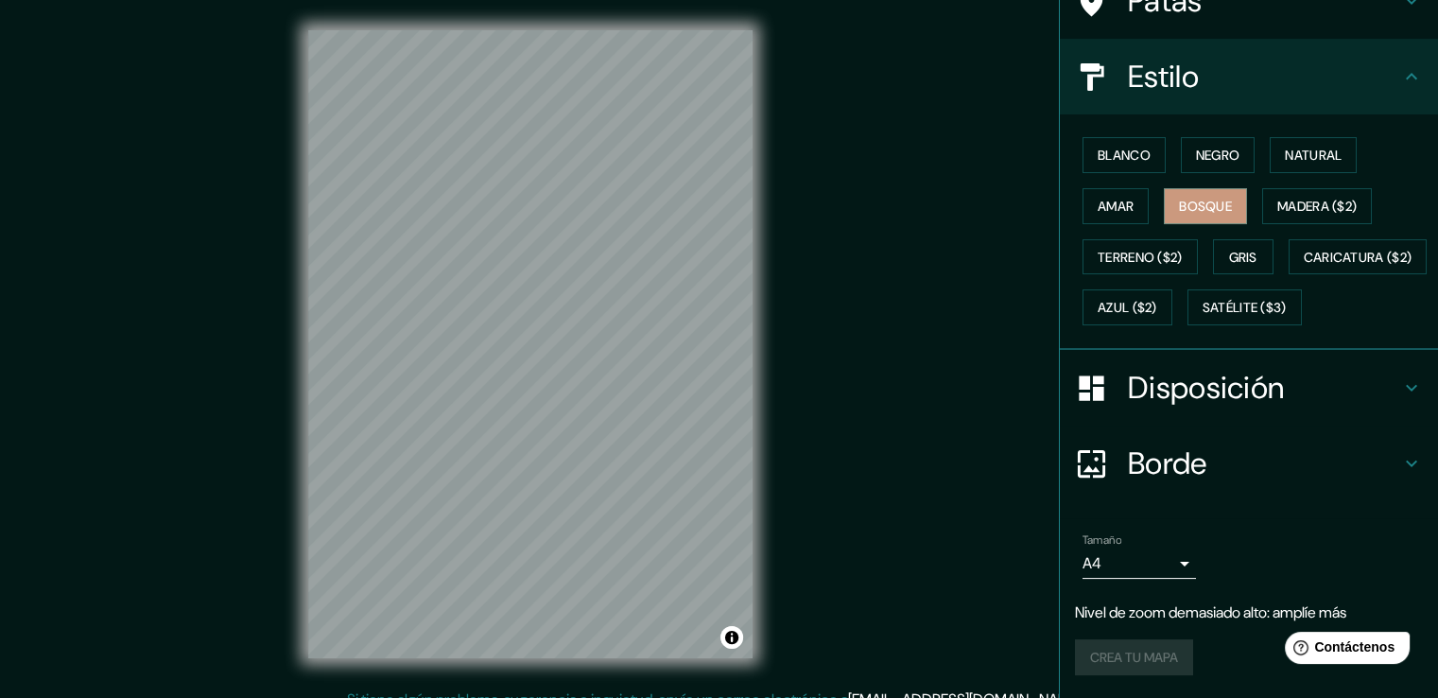
scroll to position [221, 0]
click at [1123, 670] on div "Crea tu mapa" at bounding box center [1249, 657] width 348 height 36
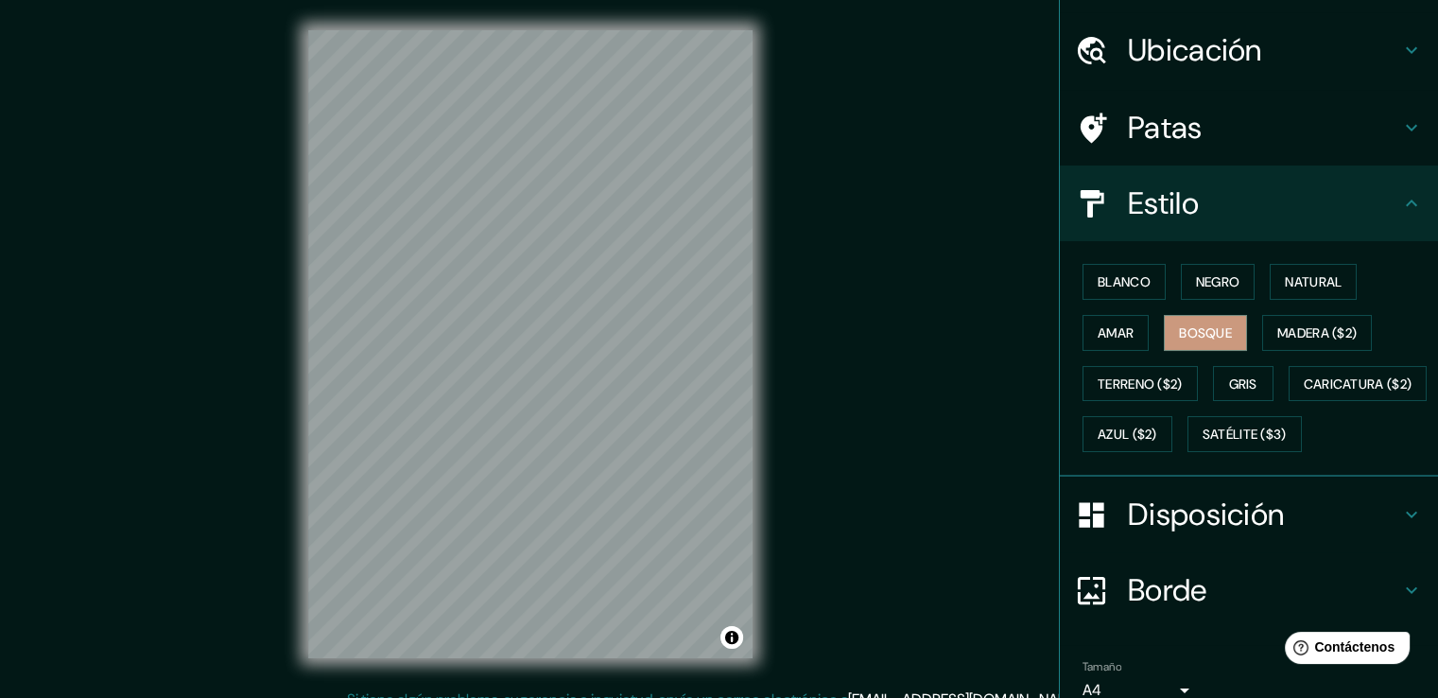
scroll to position [0, 0]
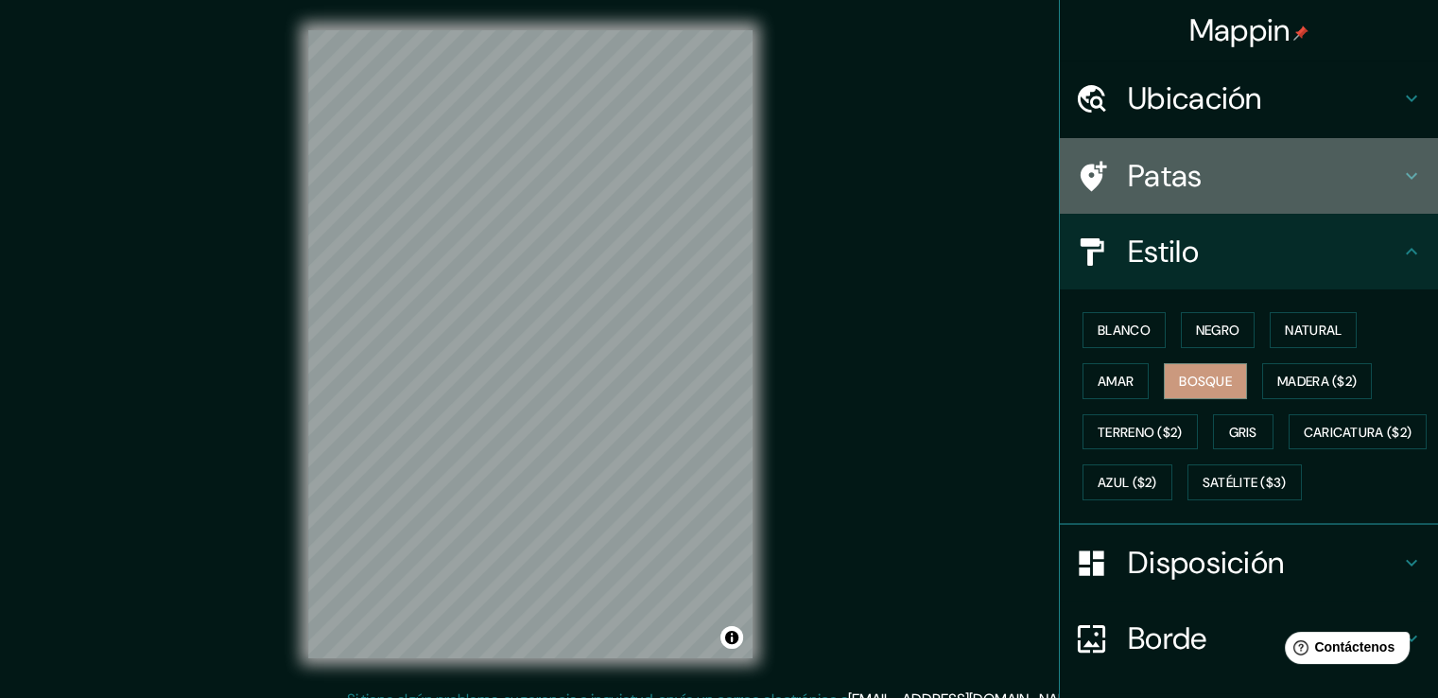
click at [1233, 155] on div "Patas" at bounding box center [1249, 176] width 378 height 76
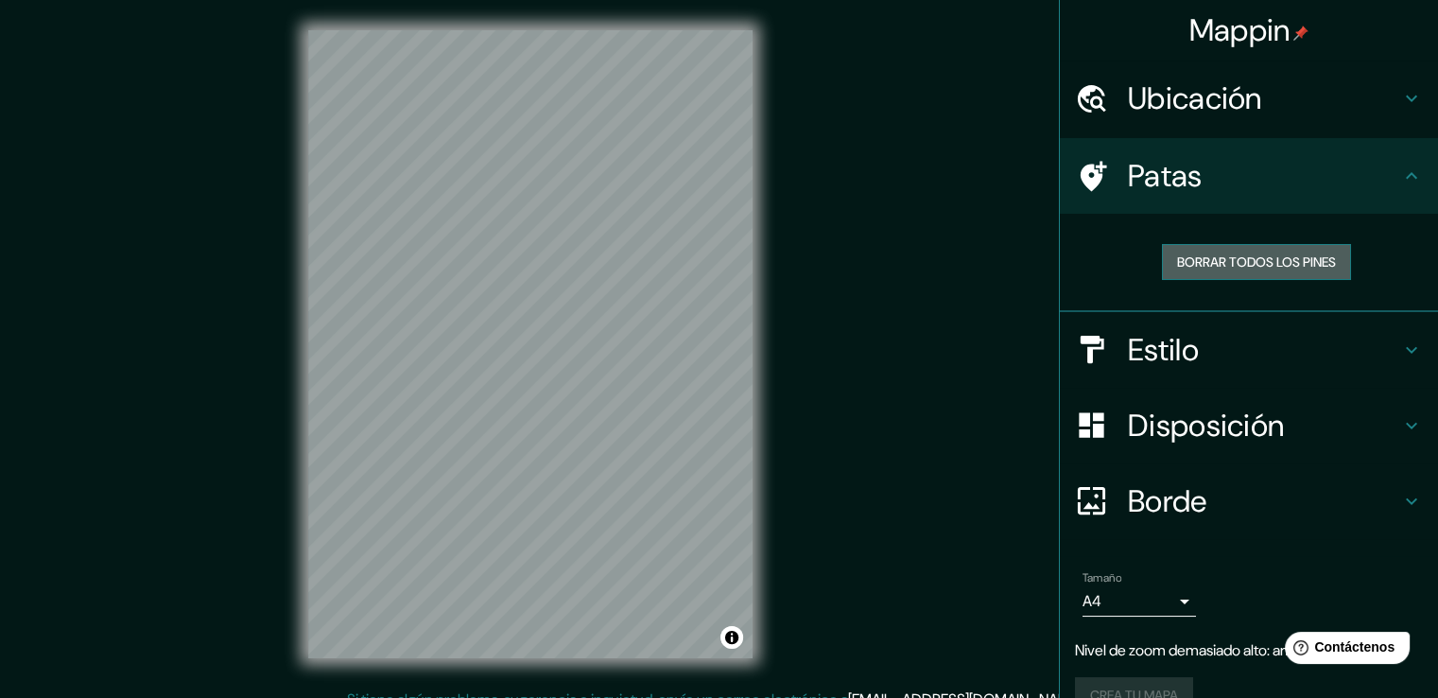
click at [1246, 262] on font "Borrar todos los pines" at bounding box center [1256, 261] width 159 height 17
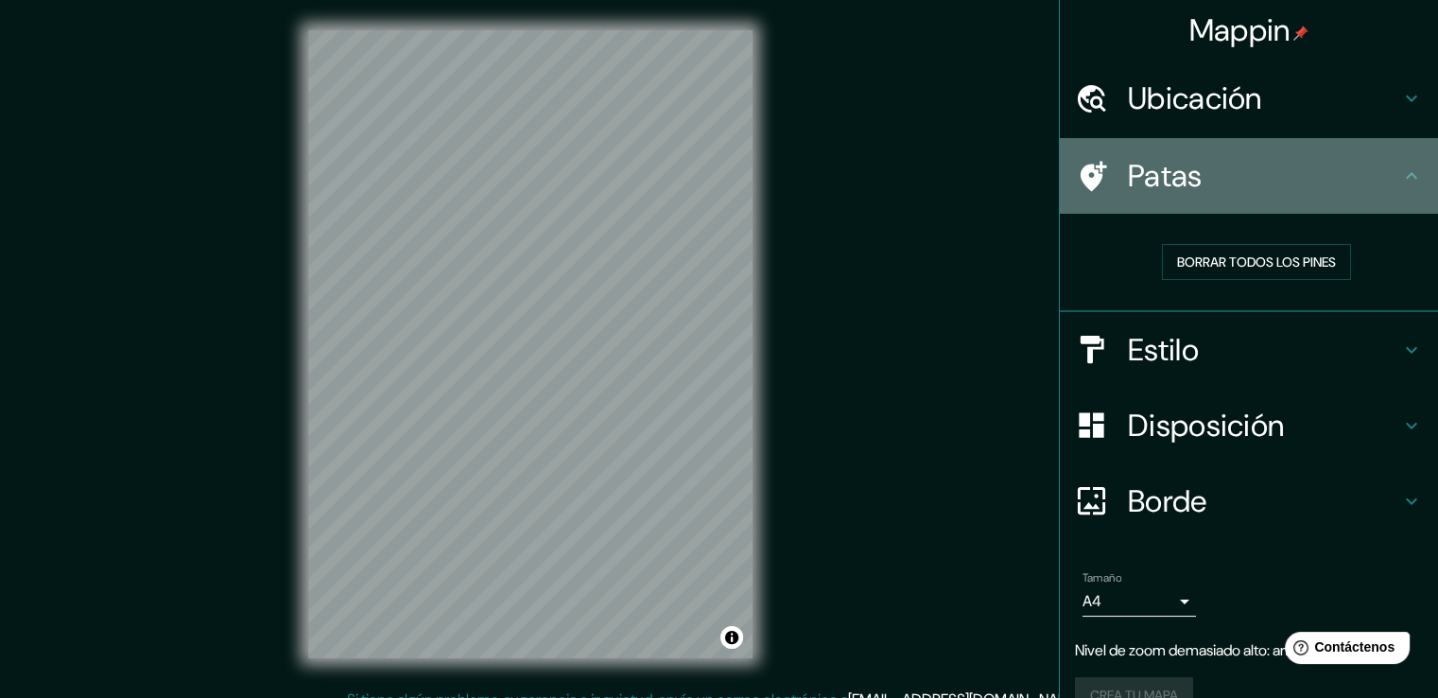
click at [1422, 178] on div "Patas" at bounding box center [1249, 176] width 378 height 76
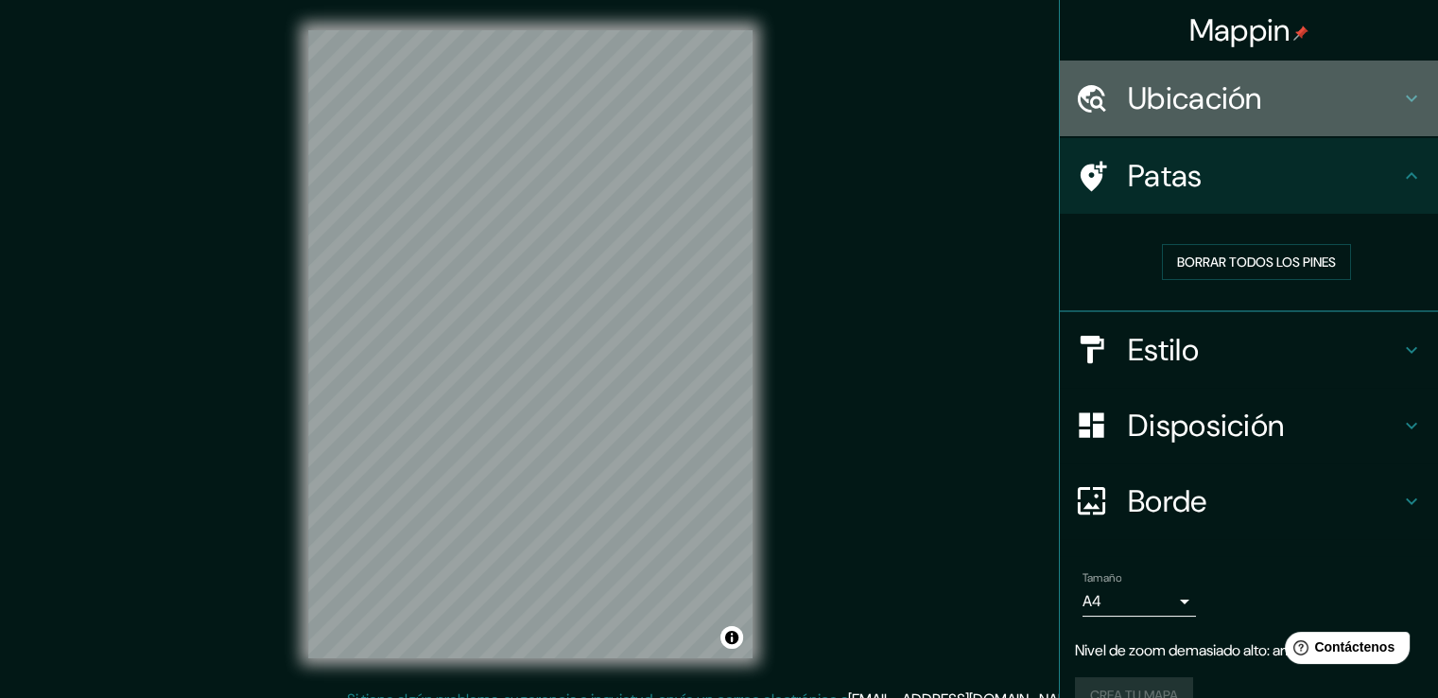
click at [1301, 87] on h4 "Ubicación" at bounding box center [1264, 98] width 272 height 38
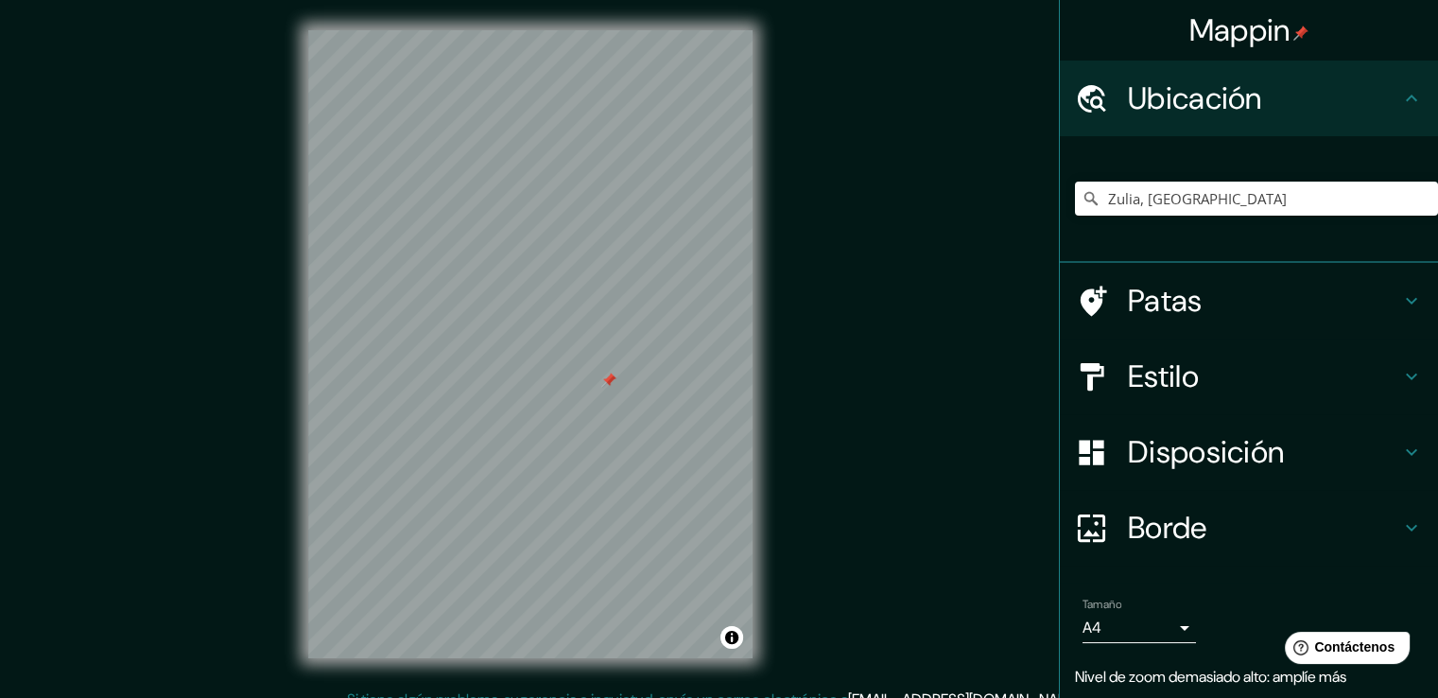
scroll to position [63, 0]
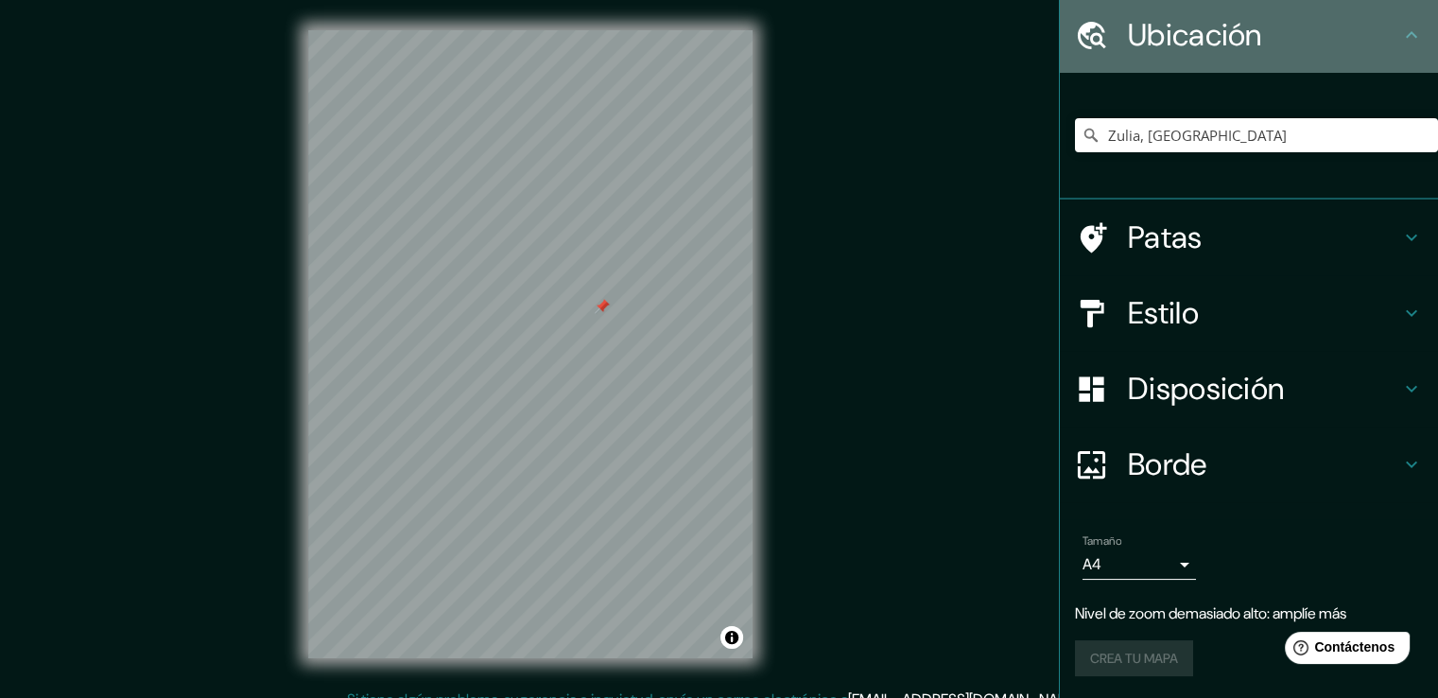
click at [1208, 68] on div "Ubicación" at bounding box center [1249, 35] width 378 height 76
